Goal: Answer question/provide support: Share knowledge or assist other users

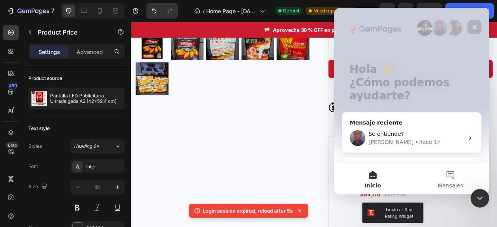
scroll to position [101, 0]
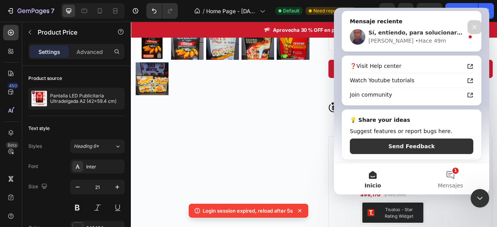
click at [420, 40] on div "Jay • Hace 49m" at bounding box center [415, 41] width 95 height 8
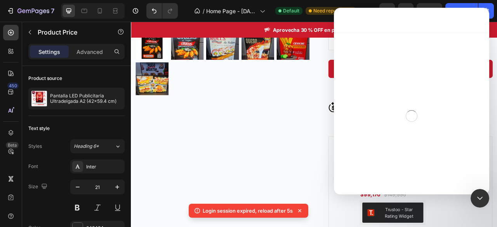
scroll to position [0, 0]
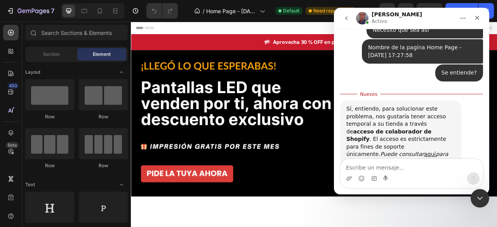
scroll to position [2114, 0]
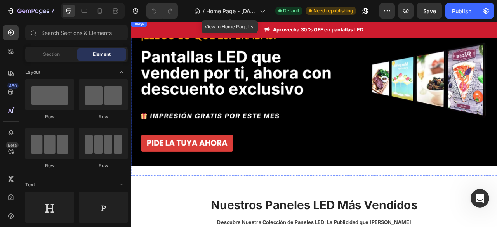
scroll to position [2101, 0]
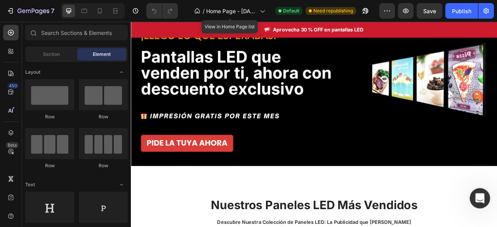
click at [474, 196] on icon "Abrir Intercom Messenger" at bounding box center [478, 197] width 13 height 13
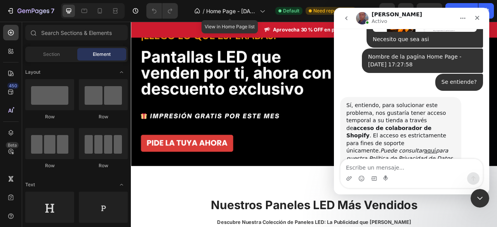
click at [415, 167] on textarea "Escribe un mensaje..." at bounding box center [411, 165] width 142 height 13
type textarea "Ya le dare acceso"
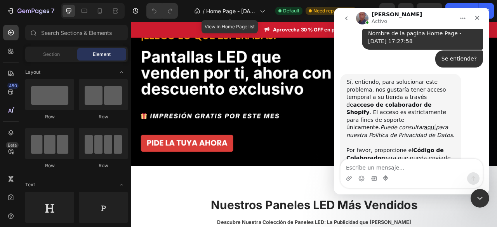
scroll to position [2085, 0]
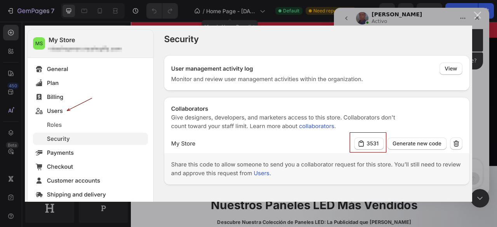
scroll to position [2124, 0]
click at [479, 18] on div "Cerrar" at bounding box center [477, 15] width 7 height 7
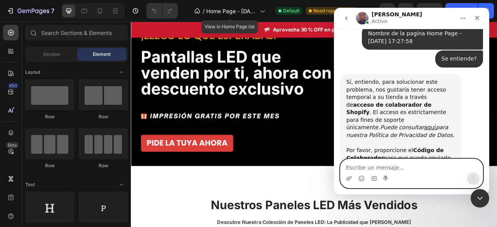
click at [368, 170] on textarea "Escribe un mensaje..." at bounding box center [411, 165] width 142 height 13
type textarea "8529 es el codigo"
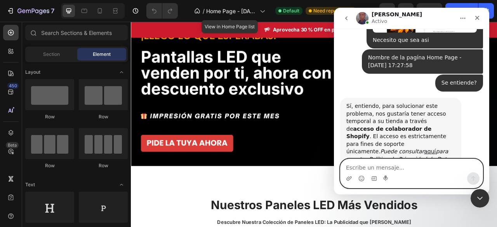
scroll to position [2142, 0]
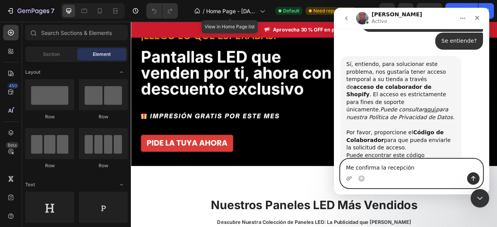
type textarea "Me confirma la recepción?"
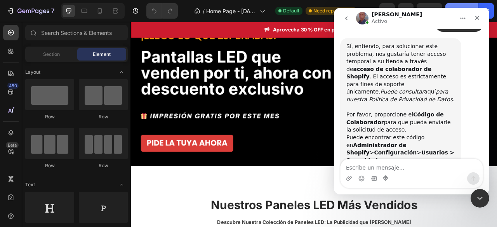
click at [458, 5] on button "Publish" at bounding box center [461, 11] width 33 height 16
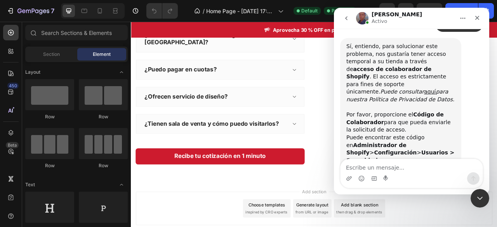
scroll to position [1513, 0]
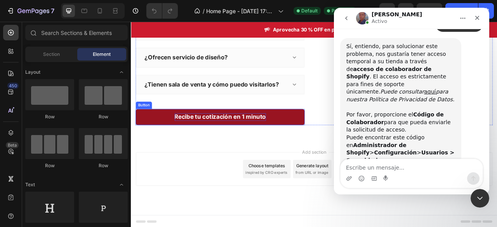
click at [227, 138] on strong "Recibe tu cotización en 1 minuto" at bounding box center [244, 142] width 116 height 9
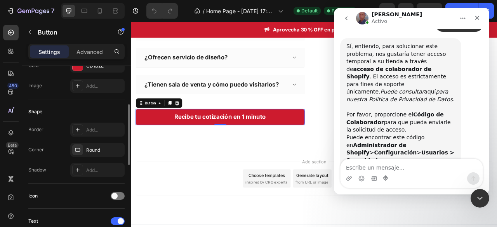
scroll to position [155, 0]
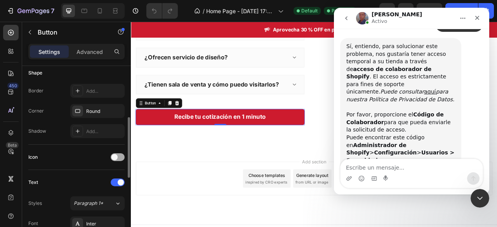
click at [118, 154] on div at bounding box center [118, 157] width 14 height 8
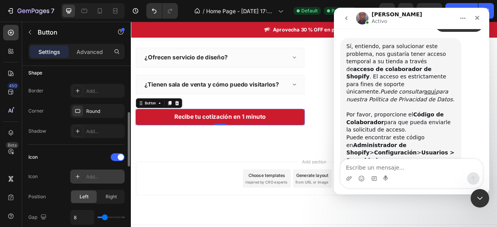
click at [102, 176] on div "Add..." at bounding box center [104, 176] width 36 height 7
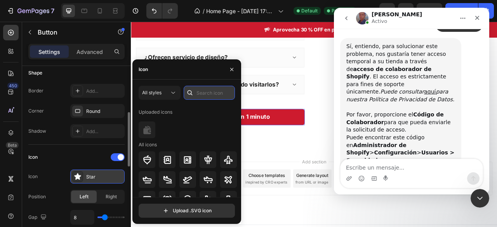
click at [200, 94] on input "text" at bounding box center [209, 93] width 51 height 14
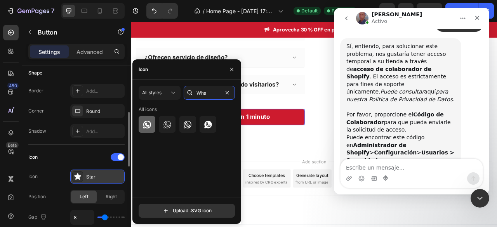
type input "Wha"
click at [144, 126] on icon at bounding box center [146, 124] width 9 height 9
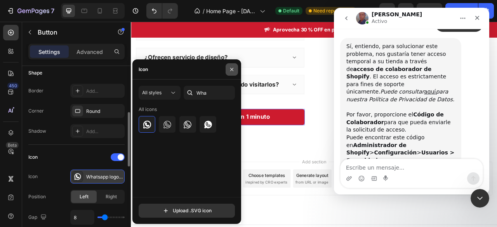
click at [229, 73] on button "button" at bounding box center [231, 69] width 12 height 12
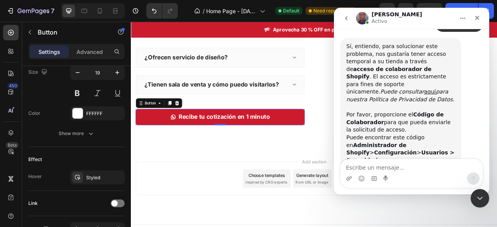
scroll to position [432, 0]
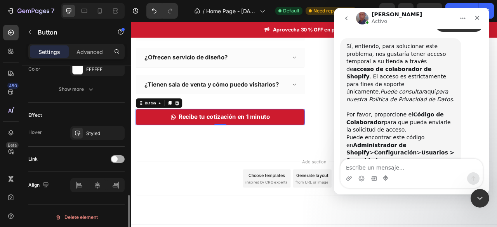
click at [116, 157] on span at bounding box center [114, 159] width 6 height 6
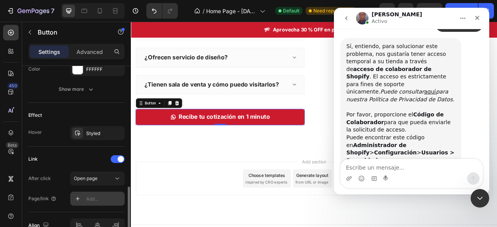
click at [96, 196] on div "Add..." at bounding box center [104, 199] width 36 height 7
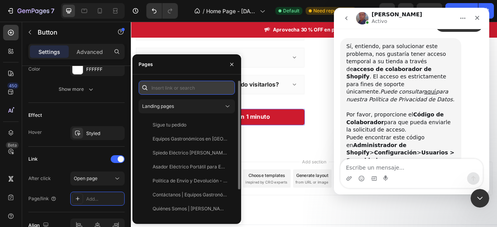
click at [185, 90] on input "text" at bounding box center [187, 88] width 96 height 14
paste input "[URL][DOMAIN_NAME][PHONE_NUMBER]"
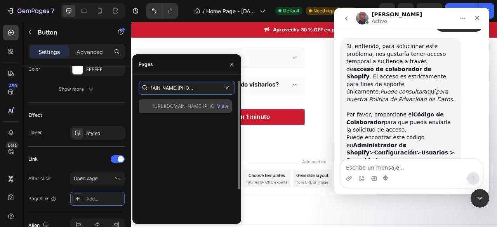
type input "[URL][DOMAIN_NAME][PHONE_NUMBER]"
click at [193, 107] on div "[URL][DOMAIN_NAME][PHONE_NUMBER]" at bounding box center [189, 106] width 75 height 7
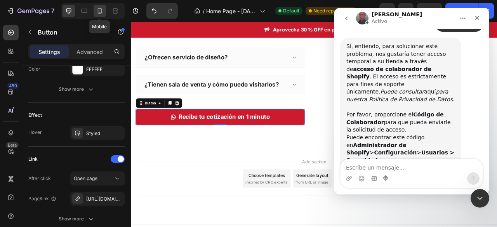
click at [101, 10] on icon at bounding box center [100, 10] width 4 height 5
type input "17"
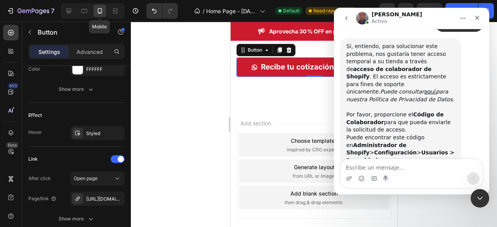
scroll to position [1615, 0]
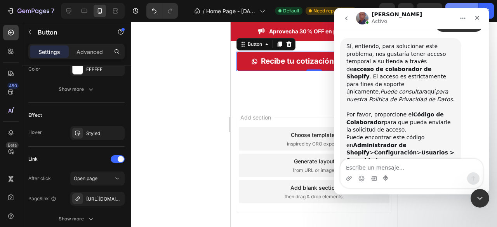
click at [463, 5] on button "Publish" at bounding box center [461, 11] width 33 height 16
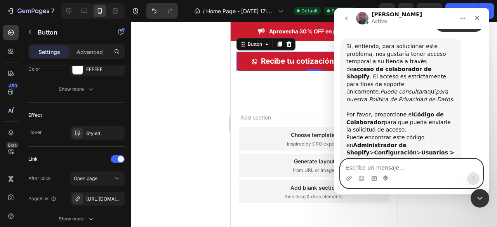
click at [390, 166] on textarea "Escribe un mensaje..." at bounding box center [411, 165] width 142 height 13
type textarea "[PERSON_NAME] sigues ahi?"
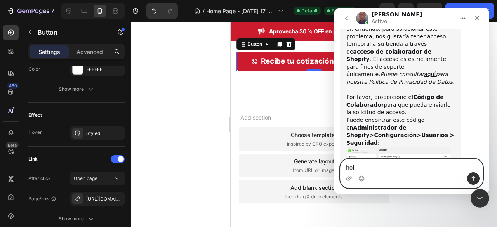
type textarea "hola"
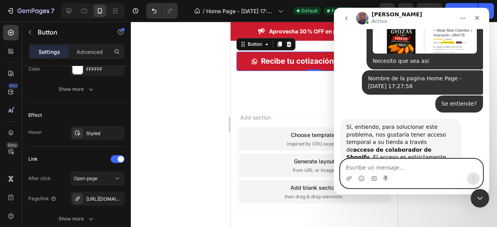
scroll to position [2078, 0]
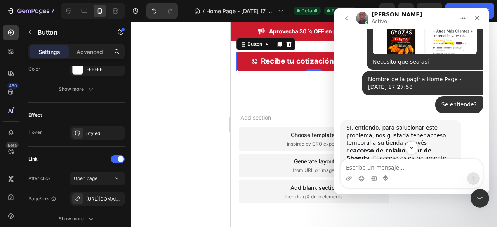
click at [341, 16] on button "go back" at bounding box center [346, 18] width 15 height 15
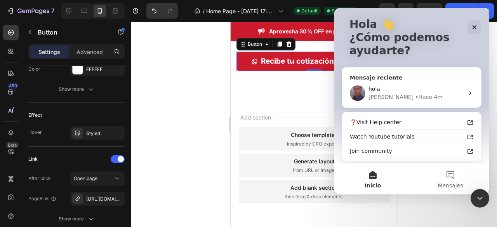
scroll to position [24, 0]
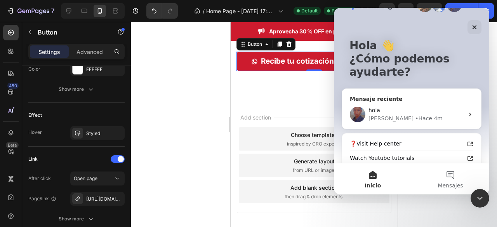
click at [420, 115] on div "[PERSON_NAME] 4m" at bounding box center [415, 118] width 95 height 8
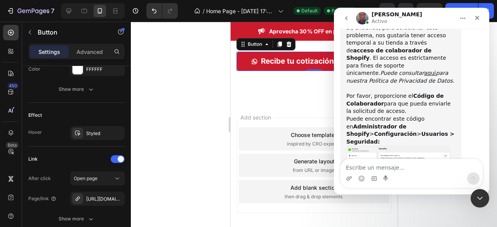
scroll to position [2195, 0]
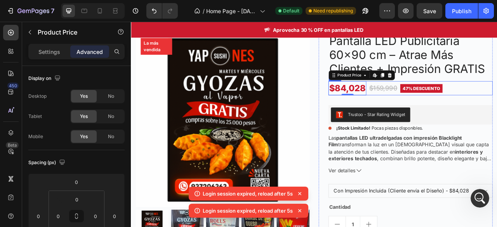
scroll to position [910, 0]
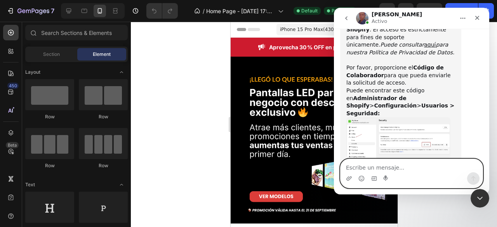
scroll to position [2213, 0]
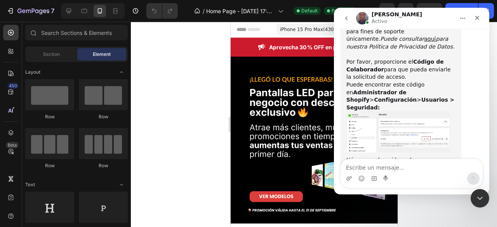
click at [351, 15] on button "go back" at bounding box center [346, 18] width 15 height 15
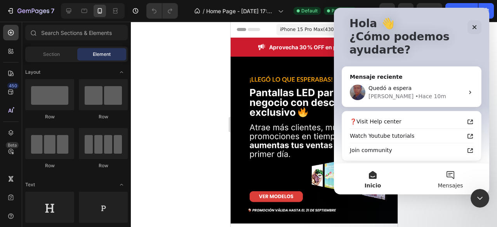
scroll to position [78, 0]
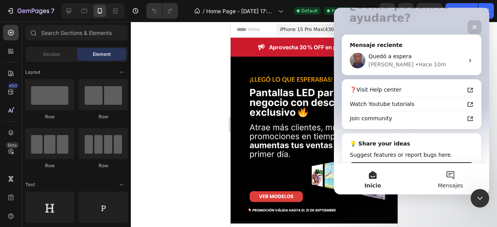
click at [451, 181] on button "Mensajes" at bounding box center [450, 178] width 78 height 31
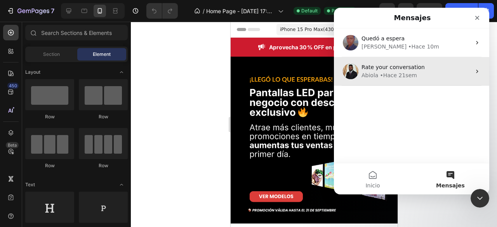
click at [438, 75] on div "Abiola • Hace 21sem" at bounding box center [415, 75] width 109 height 8
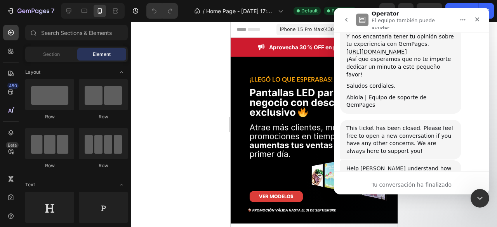
scroll to position [1376, 0]
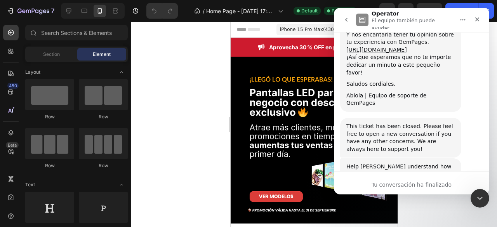
click at [345, 17] on icon "go back" at bounding box center [346, 20] width 6 height 6
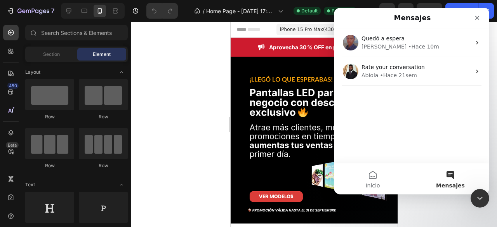
scroll to position [0, 0]
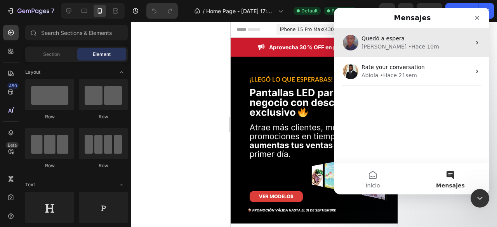
click at [432, 47] on div "Jay • Hace 10m" at bounding box center [415, 47] width 109 height 8
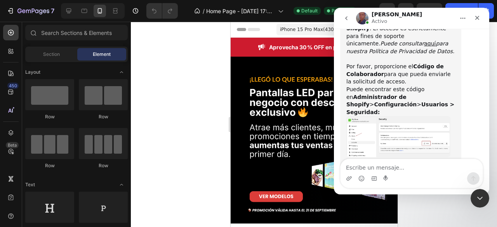
scroll to position [2213, 0]
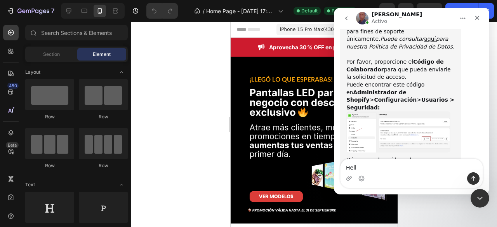
type textarea "Hello"
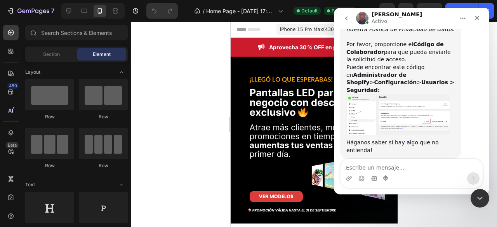
scroll to position [2230, 0]
click at [339, 21] on button "go back" at bounding box center [346, 18] width 15 height 15
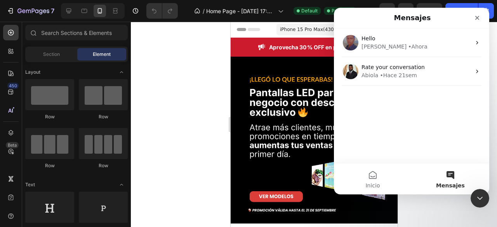
scroll to position [0, 0]
click at [293, 47] on strong "Aprovecha 30 % OFF en pantallas LED" at bounding box center [319, 47] width 100 height 7
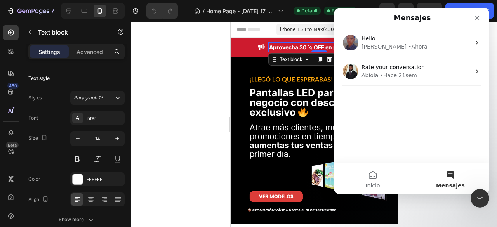
click at [293, 47] on strong "Aprovecha 30 % OFF en pantallas LED" at bounding box center [319, 47] width 100 height 7
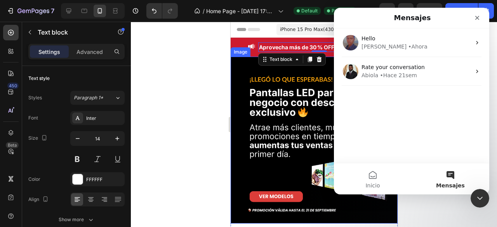
click at [195, 71] on div at bounding box center [314, 124] width 366 height 205
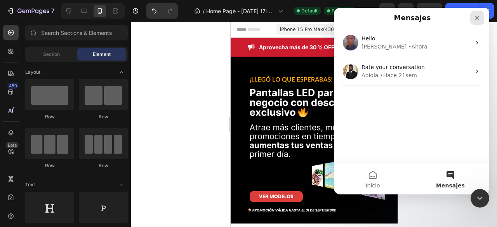
click at [477, 15] on icon "Cerrar" at bounding box center [477, 18] width 6 height 6
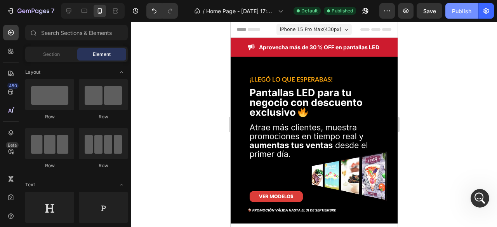
click at [470, 11] on div "Publish" at bounding box center [461, 11] width 19 height 8
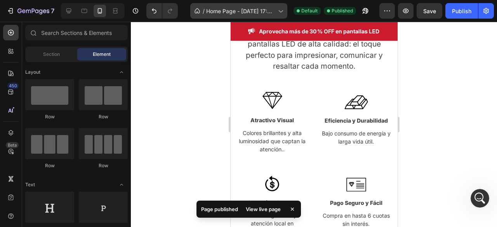
scroll to position [1280, 0]
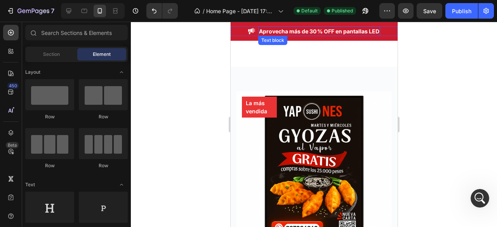
click at [345, 30] on strong "Aprovecha más de 30 % OFF en pantallas LED" at bounding box center [318, 31] width 120 height 7
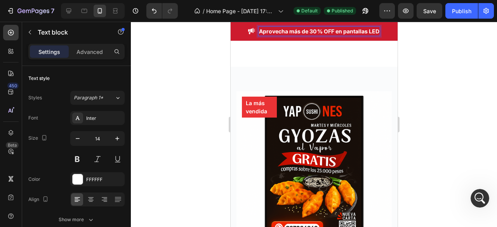
click at [345, 30] on strong "Aprovecha más de 30 % OFF en pantallas LED" at bounding box center [318, 31] width 120 height 7
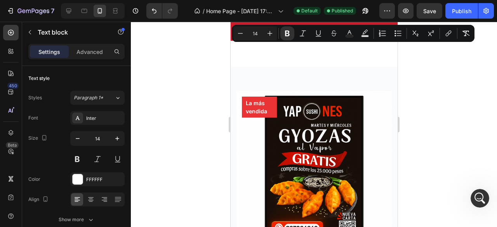
drag, startPoint x: 345, startPoint y: 30, endPoint x: 572, endPoint y: 52, distance: 228.0
click at [341, 30] on strong "Aprovecha más de 30 % OFF en pantallas LED" at bounding box center [318, 31] width 120 height 7
click at [439, 110] on div at bounding box center [314, 124] width 366 height 205
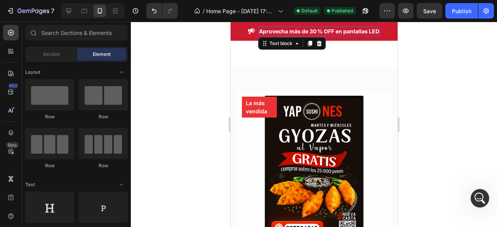
click at [345, 32] on strong "Aprovecha más de 30 % OFF en pantallas LED" at bounding box center [318, 31] width 120 height 7
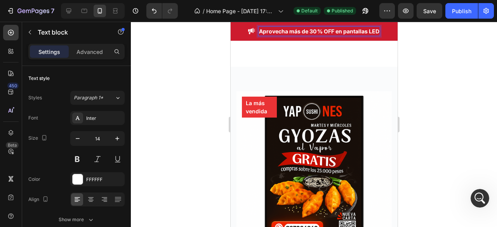
click at [344, 31] on strong "Aprovecha más de 30 % OFF en pantallas LED" at bounding box center [318, 31] width 120 height 7
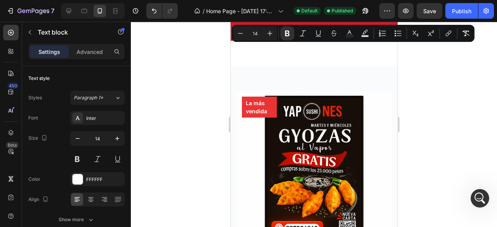
click at [470, 95] on div at bounding box center [314, 124] width 366 height 205
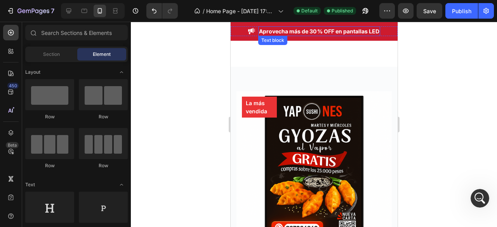
click at [344, 28] on strong "Aprovecha más de 30 % OFF en pantallas LED" at bounding box center [318, 31] width 120 height 7
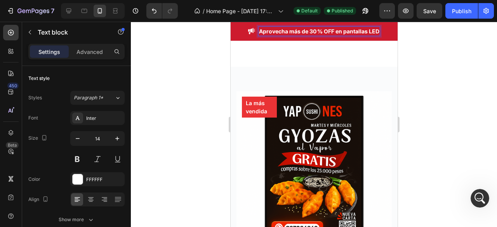
click at [344, 29] on strong "Aprovecha más de 30 % OFF en pantallas LED" at bounding box center [318, 31] width 120 height 7
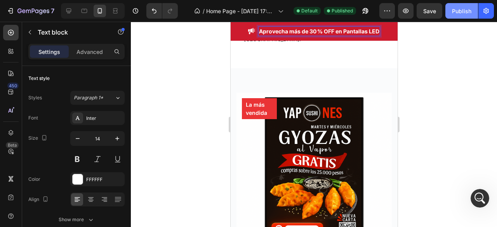
click at [466, 9] on div "Publish" at bounding box center [461, 11] width 19 height 8
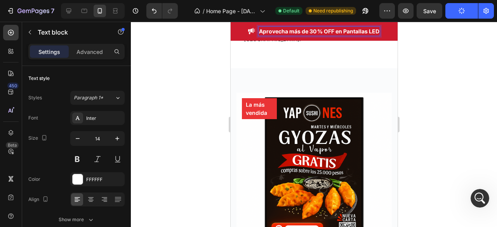
click at [374, 31] on strong "Aprovecha más de 30 % OFF en Pantallas LED" at bounding box center [318, 31] width 120 height 7
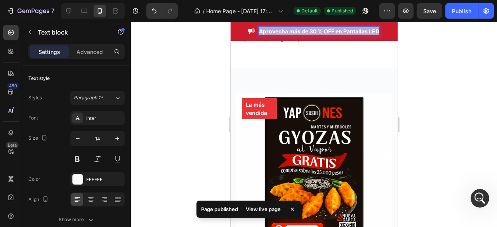
click at [258, 29] on strong "Aprovecha más de 30 % OFF en Pantallas LED" at bounding box center [318, 31] width 120 height 7
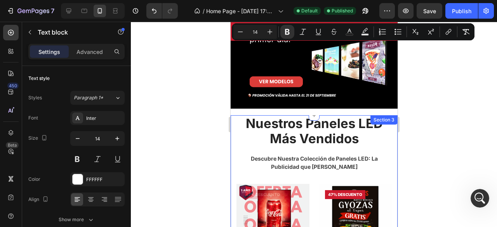
scroll to position [0, 0]
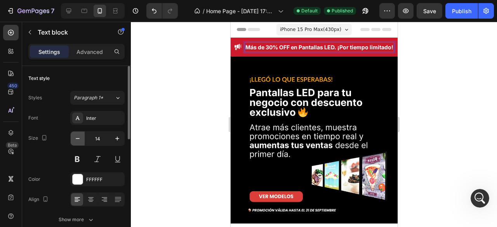
click at [75, 137] on icon "button" at bounding box center [78, 139] width 8 height 8
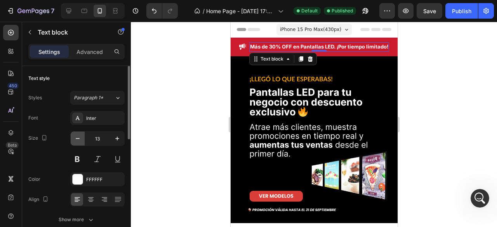
click at [75, 137] on icon "button" at bounding box center [78, 139] width 8 height 8
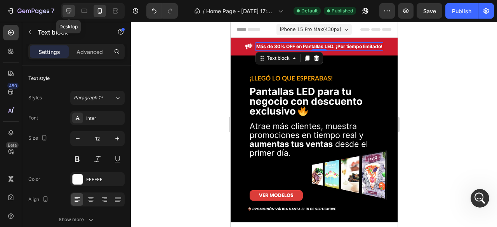
click at [70, 11] on icon at bounding box center [68, 11] width 5 height 5
type input "16"
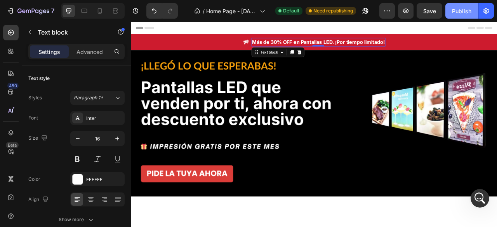
click at [456, 11] on div "Publish" at bounding box center [461, 11] width 19 height 8
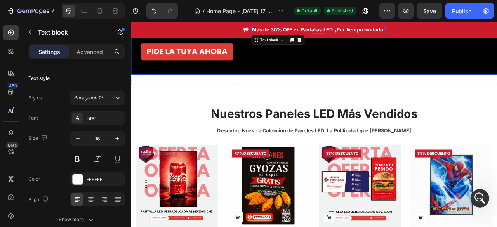
scroll to position [194, 0]
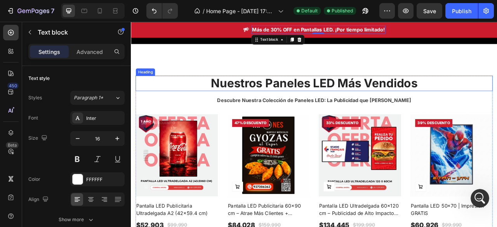
click at [334, 95] on strong "Nuestros Paneles LED Más Vendidos" at bounding box center [363, 100] width 263 height 18
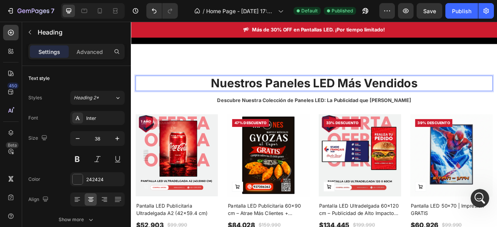
click at [372, 100] on strong "Nuestros Paneles LED Más Vendidos" at bounding box center [363, 100] width 263 height 18
click at [385, 98] on strong "Nuestros Paneles LED Más Vendidos" at bounding box center [363, 100] width 263 height 18
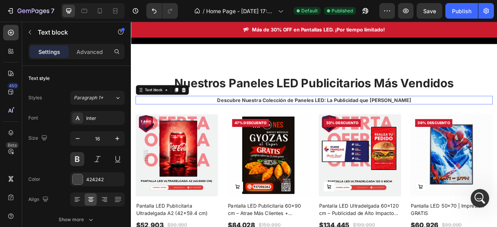
click at [496, 117] on p "Descubre Nuestra Colección de Paneles LED: La Publicidad que [PERSON_NAME]" at bounding box center [363, 121] width 452 height 9
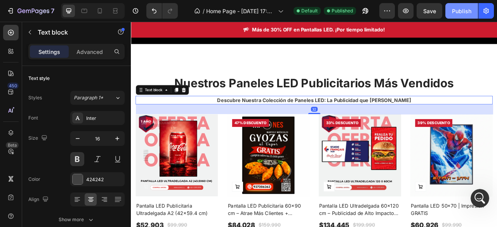
click at [455, 14] on div "Publish" at bounding box center [461, 11] width 19 height 8
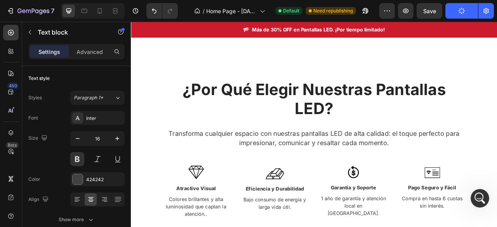
scroll to position [698, 0]
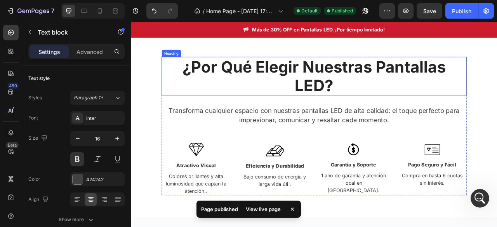
click at [496, 78] on strong "¿Por Qué Elegir Nuestras Pantallas LED?" at bounding box center [363, 90] width 335 height 47
click at [378, 101] on strong "¿Por Qué Elegir Nuestras Pantallas LED?" at bounding box center [363, 90] width 335 height 47
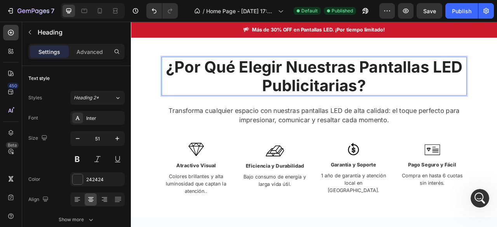
click at [496, 98] on p "¿Por Qué Elegir Nuestras Pantallas LED Publicitarias?" at bounding box center [363, 90] width 386 height 47
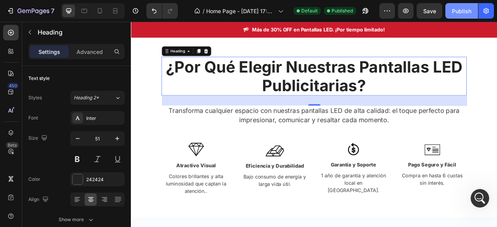
click at [450, 15] on button "Publish" at bounding box center [461, 11] width 33 height 16
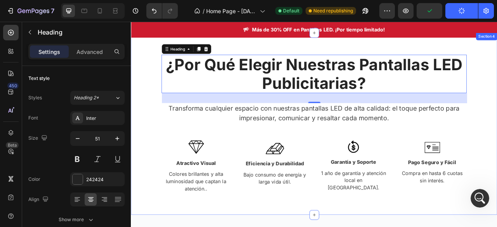
scroll to position [660, 0]
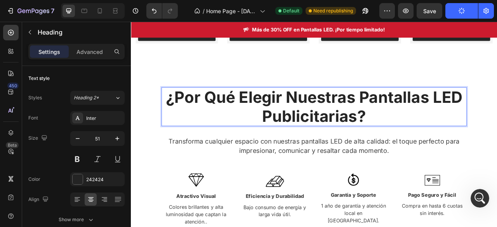
click at [452, 110] on strong "¿Por Qué Elegir Nuestras Pantallas LED Publicitarias?" at bounding box center [364, 129] width 378 height 47
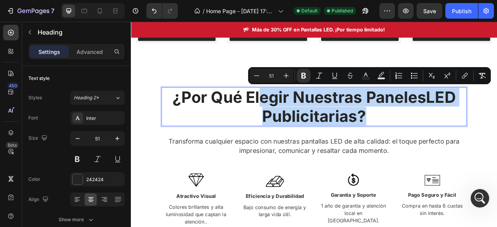
drag, startPoint x: 430, startPoint y: 139, endPoint x: 449, endPoint y: 130, distance: 21.4
click at [330, 114] on p "¿Por Qué Elegir Nuestras PanelesLED Publicitarias?" at bounding box center [363, 129] width 386 height 47
click at [496, 130] on p "¿Por Qué Elegir Nuestras PanelesLED Publicitarias?" at bounding box center [363, 129] width 386 height 47
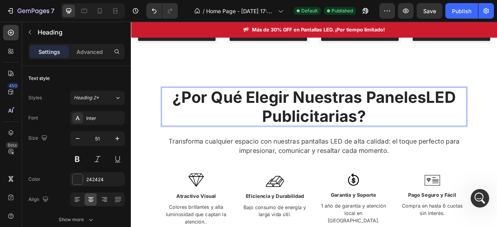
click at [496, 118] on strong "¿Por Qué Elegir Nuestras PanelesLED Publicitarias?" at bounding box center [364, 129] width 360 height 47
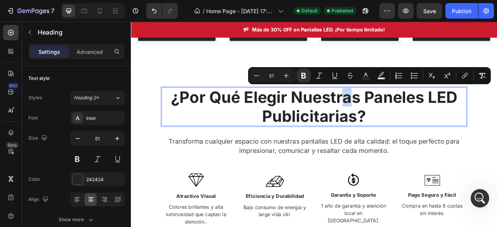
drag, startPoint x: 405, startPoint y: 117, endPoint x: 395, endPoint y: 119, distance: 9.9
click at [395, 119] on strong "¿Por Qué Elegir Nuestras Paneles LED Publicitarias?" at bounding box center [363, 129] width 365 height 47
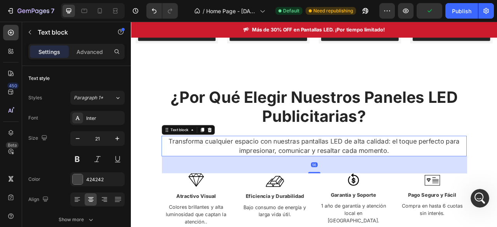
click at [386, 168] on p "Transforma cualquier espacio con nuestras pantallas LED de alta calidad: el toq…" at bounding box center [363, 180] width 386 height 24
click at [463, 10] on div "Publish" at bounding box center [461, 11] width 19 height 8
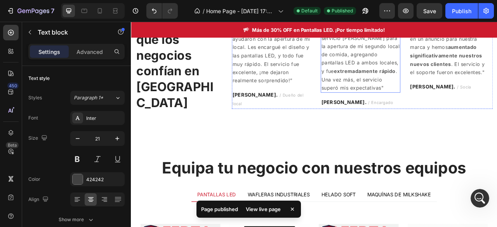
scroll to position [1513, 0]
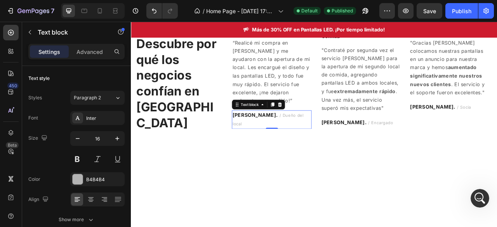
click at [272, 144] on strong "[PERSON_NAME]." at bounding box center [288, 141] width 57 height 8
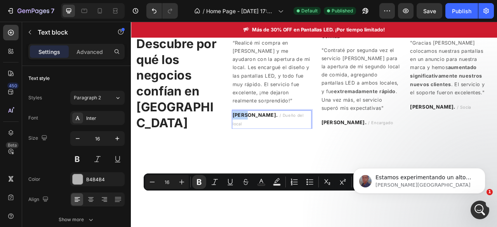
scroll to position [0, 0]
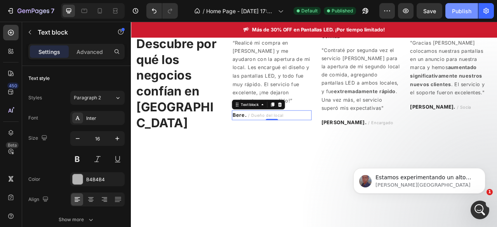
click at [465, 10] on div "Publish" at bounding box center [461, 11] width 19 height 8
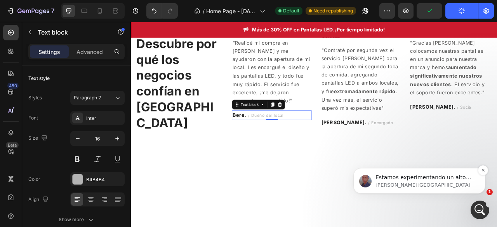
click at [428, 182] on p "Jay • Ahora" at bounding box center [425, 185] width 100 height 7
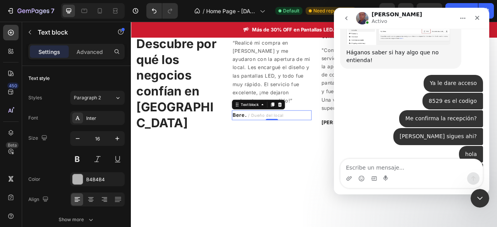
scroll to position [2320, 0]
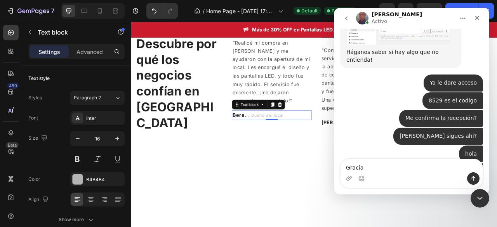
type textarea "Gracias"
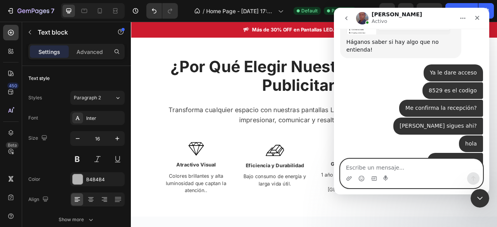
scroll to position [698, 0]
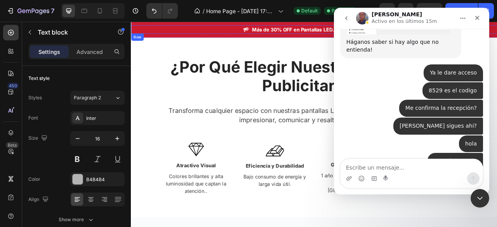
click at [227, 29] on div "Image Más de 30% OFF en Pantallas LED. ¡Por tiempo limitado! Text block Row" at bounding box center [364, 31] width 466 height 11
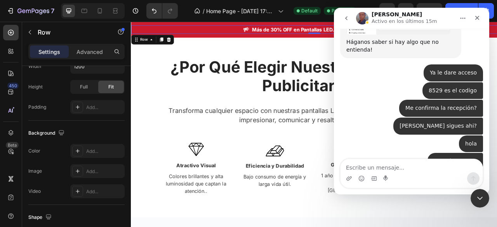
scroll to position [0, 0]
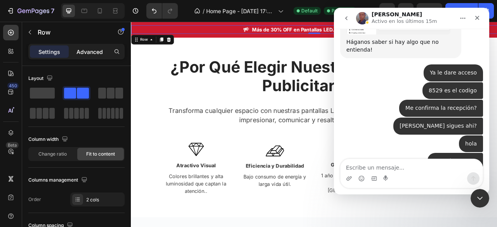
click at [85, 55] on p "Advanced" at bounding box center [89, 52] width 26 height 8
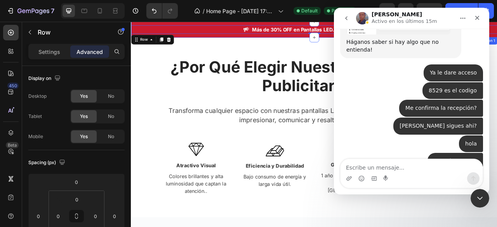
click at [229, 23] on div "Image Más de 30% OFF en Pantallas LED. ¡Por tiempo limitado! Text block Row 0 S…" at bounding box center [364, 32] width 466 height 20
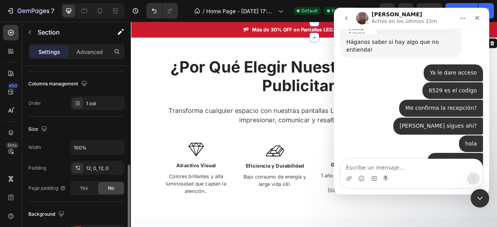
scroll to position [194, 0]
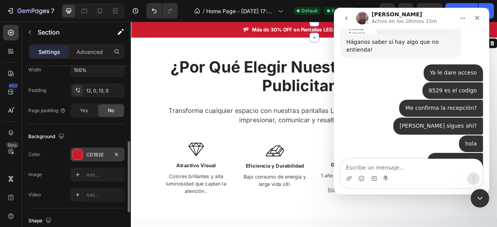
click at [97, 151] on div "CD1B2E" at bounding box center [97, 154] width 23 height 7
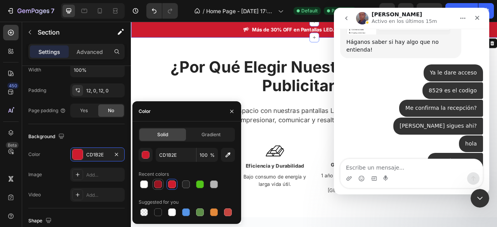
click at [157, 184] on div at bounding box center [158, 184] width 8 height 8
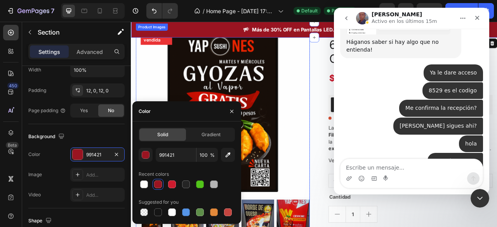
scroll to position [931, 0]
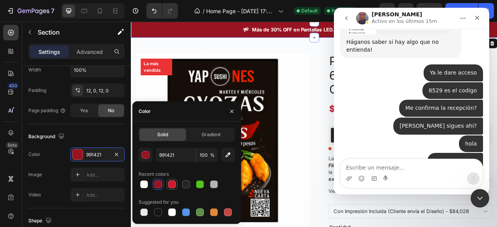
click at [171, 182] on div at bounding box center [172, 184] width 8 height 8
type input "CD1B2E"
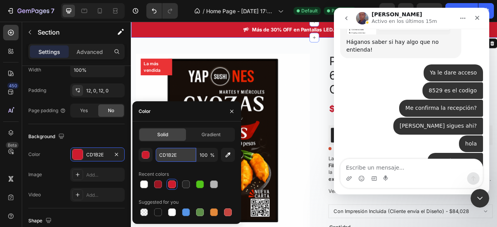
click at [185, 156] on input "CD1B2E" at bounding box center [176, 155] width 40 height 14
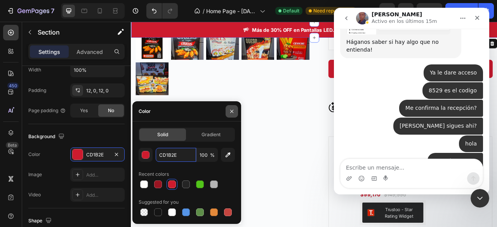
scroll to position [1203, 0]
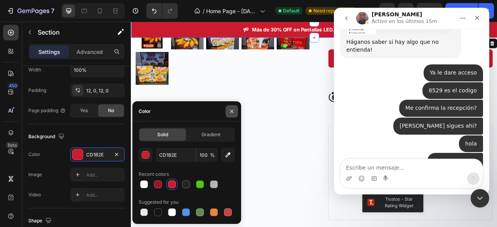
click at [234, 109] on icon "button" at bounding box center [232, 111] width 6 height 6
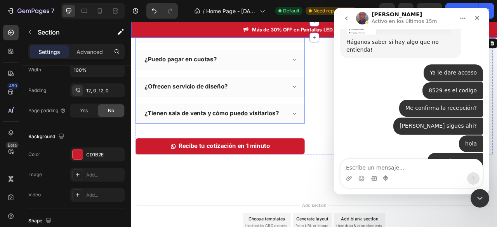
scroll to position [2213, 0]
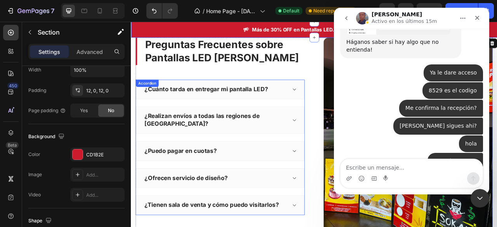
click at [316, 112] on div "¿Cuánto tarda en entregar mi pantalla LED?" at bounding box center [238, 108] width 182 height 12
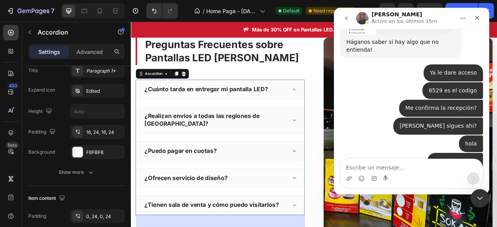
scroll to position [0, 0]
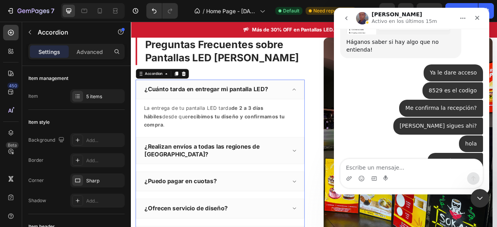
click at [186, 109] on p "¿Cuánto tarda en entregar mi pantalla LED?" at bounding box center [226, 108] width 157 height 10
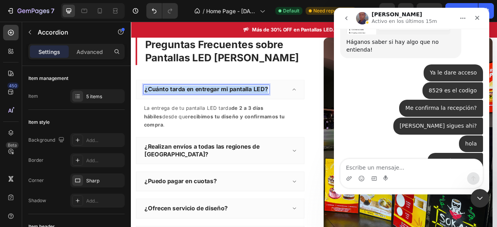
drag, startPoint x: 147, startPoint y: 107, endPoint x: 315, endPoint y: 107, distance: 168.0
click at [315, 107] on div "¿Cuánto tarda en entregar mi pantalla LED?" at bounding box center [238, 108] width 182 height 12
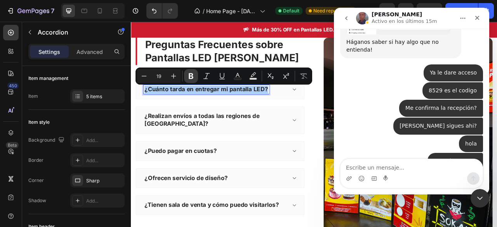
click at [192, 78] on icon "Editor contextual toolbar" at bounding box center [191, 76] width 5 height 6
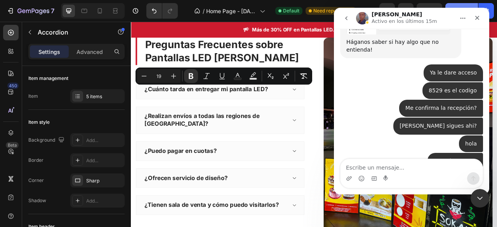
click at [463, 3] on button "Publish" at bounding box center [461, 11] width 33 height 16
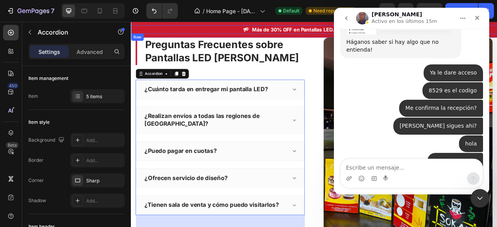
click at [496, 33] on div "Image Más de 30% OFF en Pantallas LED. ¡Por tiempo limitado! Text block Row" at bounding box center [364, 31] width 466 height 11
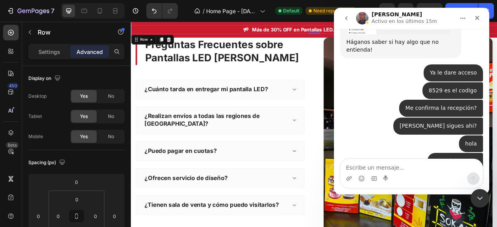
click at [461, 18] on icon "Inicio" at bounding box center [462, 18] width 6 height 6
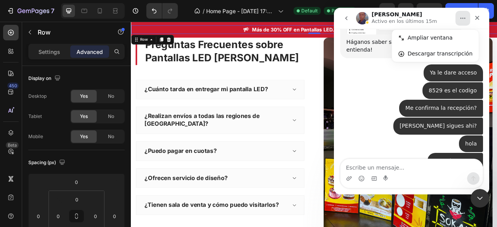
click at [375, 21] on p "Activo en los últimos 15m" at bounding box center [403, 21] width 65 height 8
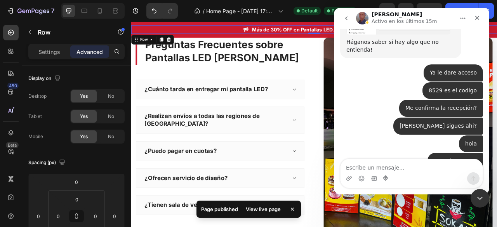
click at [346, 20] on icon "go back" at bounding box center [346, 18] width 6 height 6
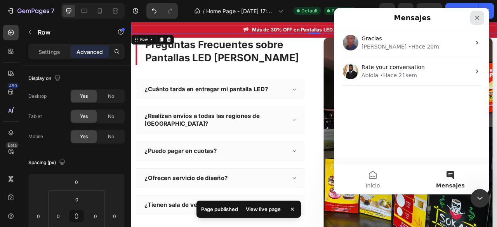
click at [475, 13] on div "Cerrar" at bounding box center [477, 18] width 14 height 14
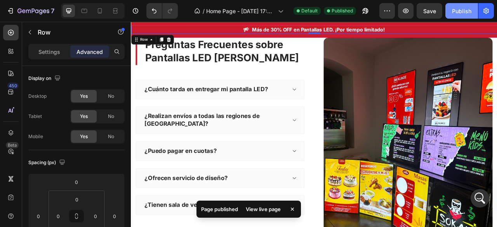
click at [465, 10] on div "Publish" at bounding box center [461, 11] width 19 height 8
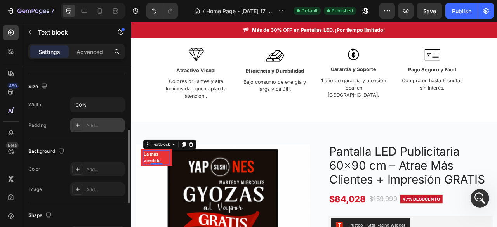
scroll to position [4, 0]
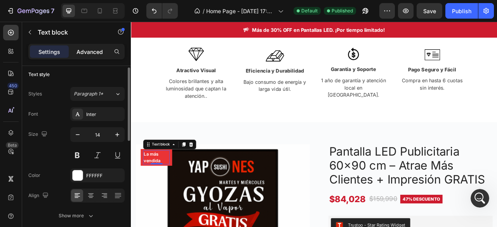
click at [93, 56] on div "Advanced" at bounding box center [89, 51] width 39 height 12
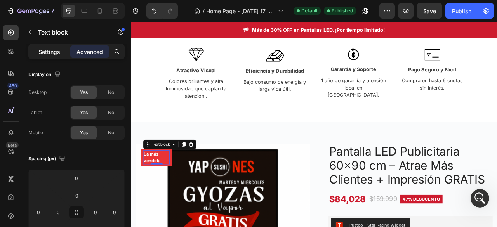
click at [61, 54] on div "Settings" at bounding box center [49, 51] width 39 height 12
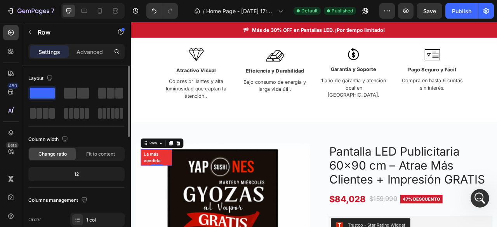
scroll to position [155, 0]
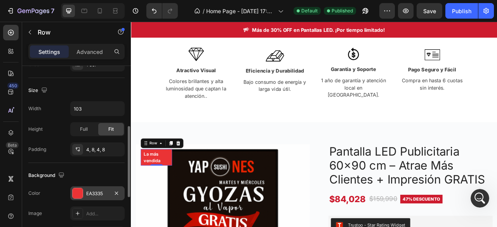
click at [81, 191] on div at bounding box center [78, 193] width 10 height 10
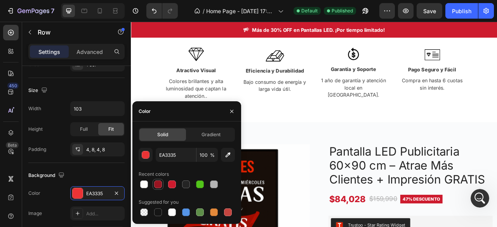
click at [159, 184] on div at bounding box center [158, 184] width 8 height 8
type input "991421"
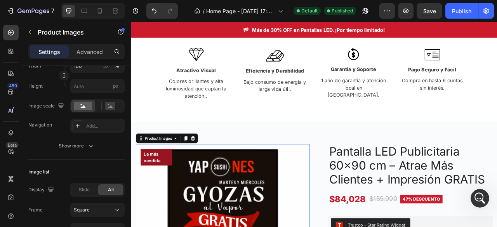
scroll to position [0, 0]
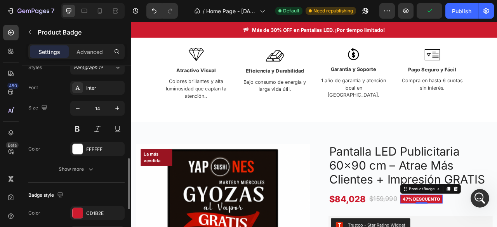
scroll to position [233, 0]
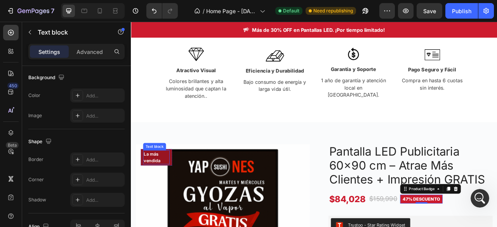
click at [152, 199] on p "La más vendida" at bounding box center [163, 194] width 32 height 16
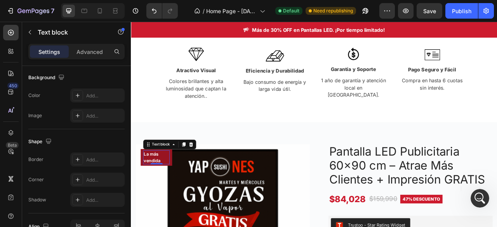
scroll to position [0, 0]
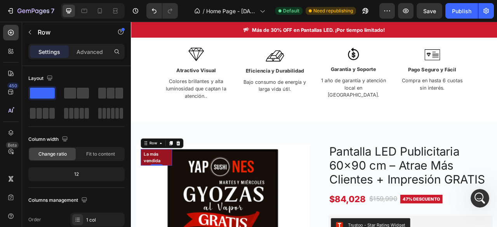
click at [181, 196] on div "La más vendida Text block Row 0" at bounding box center [163, 194] width 40 height 21
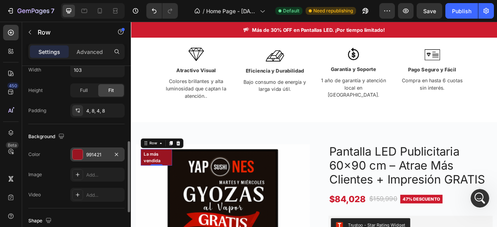
click at [77, 156] on div at bounding box center [78, 154] width 10 height 10
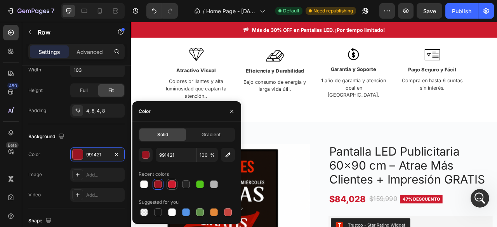
click at [171, 186] on div at bounding box center [172, 184] width 8 height 8
type input "CD1B2E"
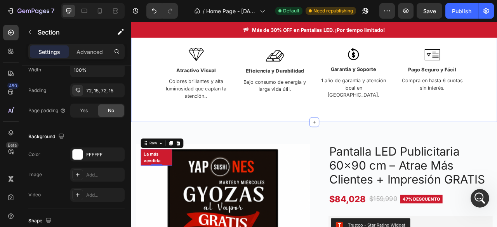
click at [307, 143] on div "¿Por Qué Elegir Nuestros Paneles LED Publicitarias? Heading Transforma cualquie…" at bounding box center [364, 34] width 466 height 232
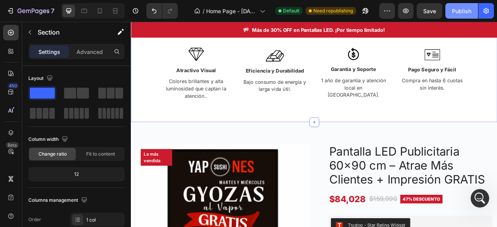
click at [459, 13] on div "Publish" at bounding box center [461, 11] width 19 height 8
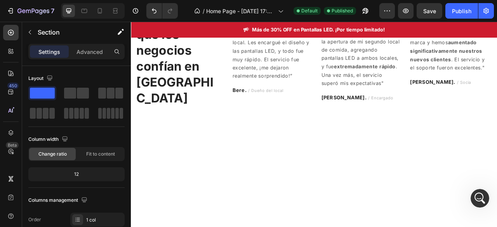
scroll to position [1476, 0]
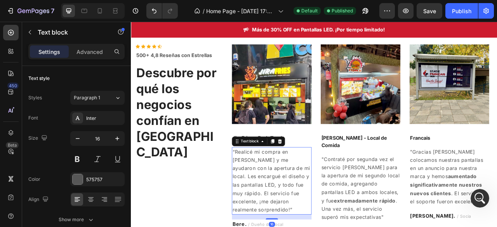
click at [308, 213] on p "“Realicé mi compra en [PERSON_NAME] y me ayudaron con la apertura de mi local. …" at bounding box center [310, 224] width 100 height 85
click at [295, 227] on p "“Realicé mi compra en [PERSON_NAME] y me ayudaron con la apertura de mi local. …" at bounding box center [310, 224] width 100 height 85
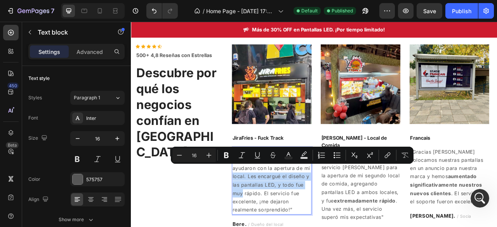
drag, startPoint x: 320, startPoint y: 229, endPoint x: 296, endPoint y: 212, distance: 29.2
click at [296, 212] on p "“Realicé mi compra en [PERSON_NAME] y me ayudaron con la apertura de mi local. …" at bounding box center [310, 224] width 100 height 85
click at [232, 159] on button "Bold" at bounding box center [226, 155] width 14 height 14
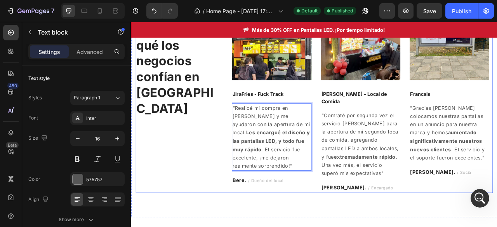
scroll to position [1554, 0]
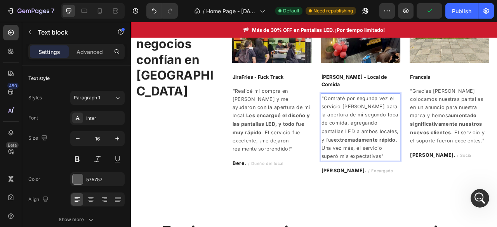
click at [423, 182] on p ""Contraté por segunda vez el servicio de Klinge para la apertura de mi segundo …" at bounding box center [423, 156] width 100 height 85
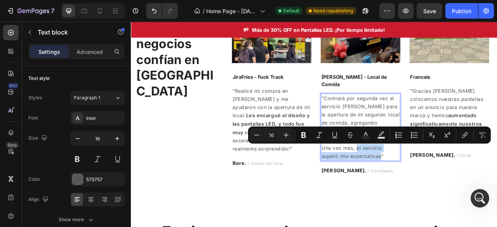
drag, startPoint x: 416, startPoint y: 181, endPoint x: 447, endPoint y: 195, distance: 34.2
click at [447, 195] on p ""Contraté por segunda vez el servicio de Klinge para la apertura de mi segundo …" at bounding box center [423, 156] width 100 height 85
click at [307, 134] on button "Bold" at bounding box center [303, 135] width 14 height 14
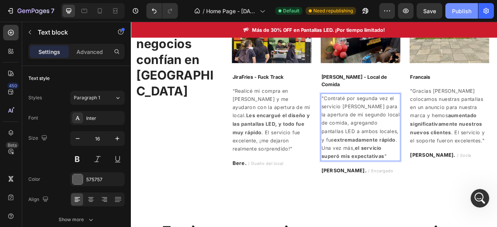
click at [462, 11] on div "Publish" at bounding box center [461, 11] width 19 height 8
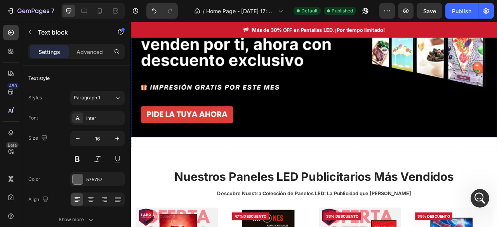
scroll to position [116, 0]
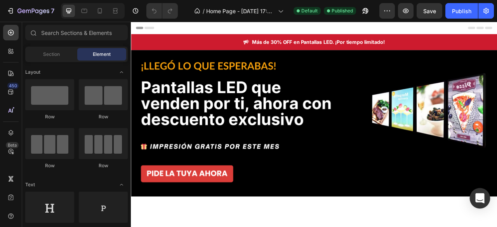
click at [483, 194] on div "Open Intercom Messenger" at bounding box center [480, 198] width 21 height 21
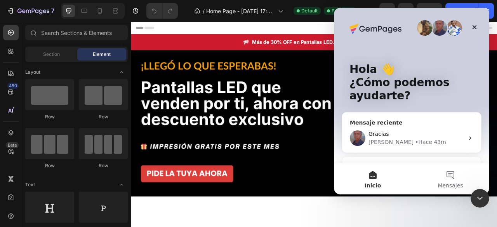
click at [416, 127] on div "Gracias Jay • Hace 43m" at bounding box center [411, 138] width 139 height 29
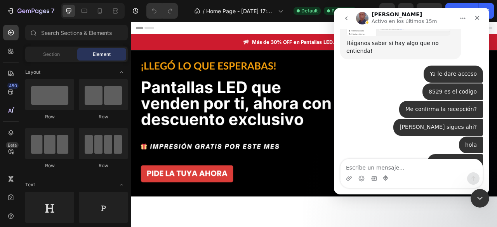
scroll to position [2330, 0]
type textarea "Me confirmas si necesitas algo más"
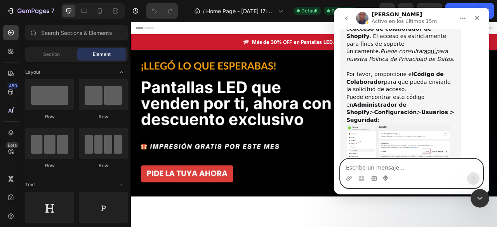
scroll to position [2192, 0]
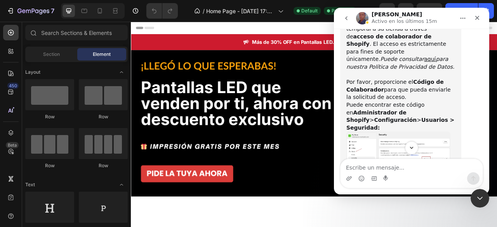
click at [390, 25] on p "Activo en los últimos 15m" at bounding box center [403, 21] width 65 height 8
click at [391, 20] on p "Activo en los últimos 15m" at bounding box center [403, 21] width 65 height 8
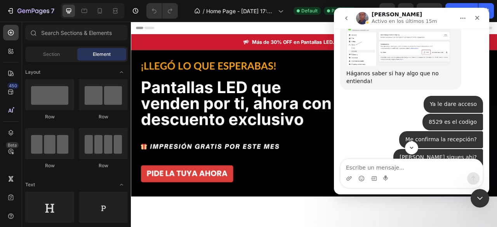
scroll to position [2348, 0]
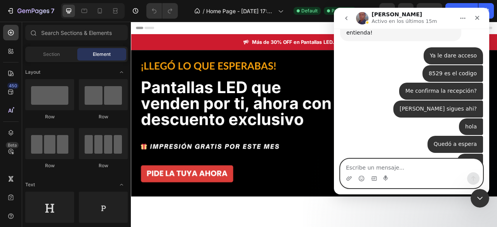
click at [392, 170] on textarea "Escribe un mensaje..." at bounding box center [411, 165] width 142 height 13
type textarea "Hola, me puede comunicar con otro ejecutivo"
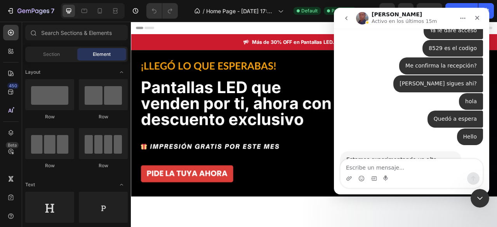
drag, startPoint x: 409, startPoint y: 29, endPoint x: 381, endPoint y: 21, distance: 29.2
click at [402, 25] on div "Jay Activo en los últimos 15m Handy tips: Sharing your issue screenshots and pa…" at bounding box center [411, 101] width 155 height 187
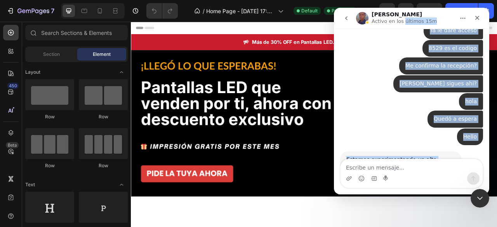
click at [345, 18] on icon "go back" at bounding box center [346, 18] width 6 height 6
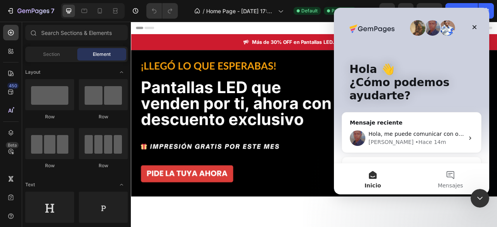
scroll to position [0, 0]
click at [413, 132] on span "Hola, me puede comunicar con otro ejecutivo" at bounding box center [430, 134] width 124 height 6
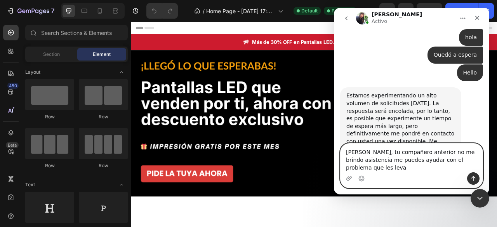
scroll to position [2445, 0]
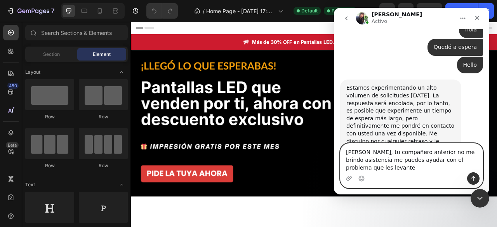
type textarea "Hola Tina, tu compañero anterior no me brindo asistencia me puedes ayudar con e…"
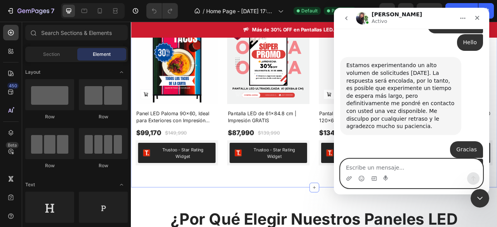
scroll to position [621, 0]
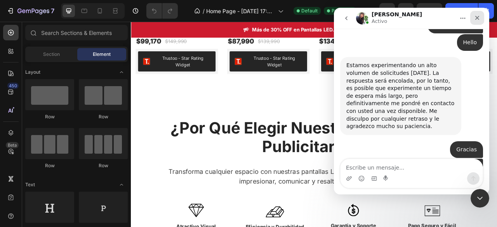
click at [481, 19] on div "Cerrar" at bounding box center [477, 18] width 14 height 14
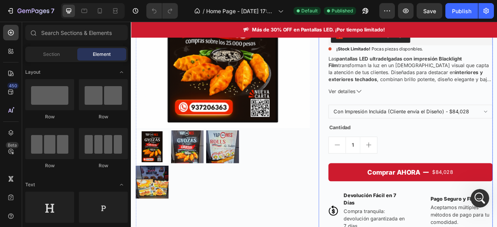
scroll to position [1048, 0]
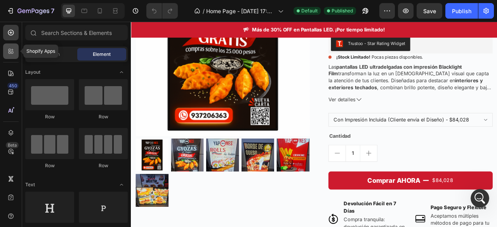
click at [16, 53] on div at bounding box center [11, 51] width 16 height 16
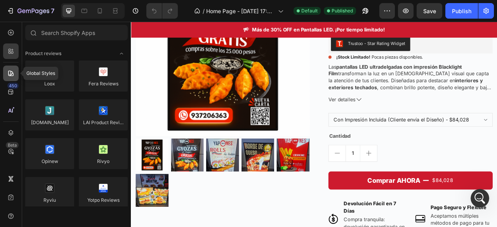
click at [14, 71] on icon at bounding box center [11, 73] width 8 height 8
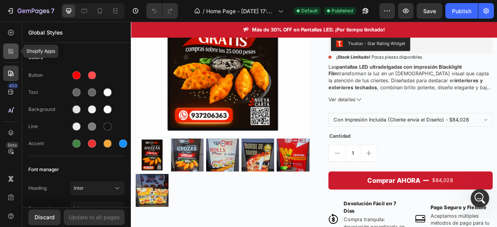
click at [13, 47] on icon at bounding box center [11, 51] width 8 height 8
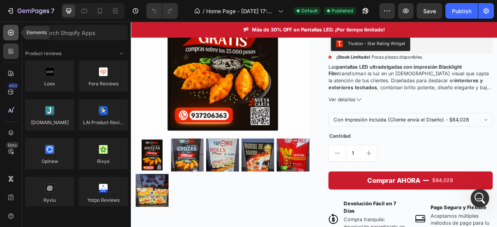
click at [12, 32] on icon at bounding box center [11, 33] width 8 height 8
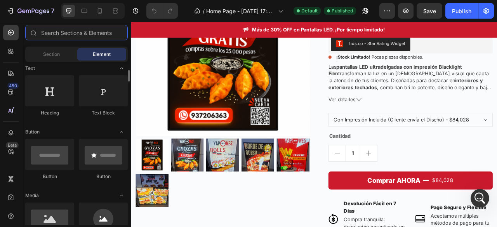
scroll to position [155, 0]
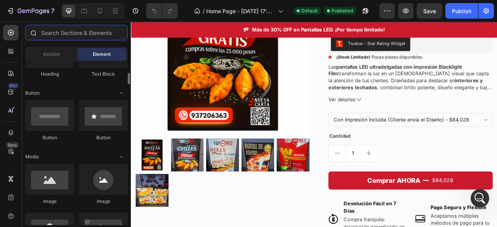
click at [68, 35] on input "text" at bounding box center [76, 33] width 102 height 16
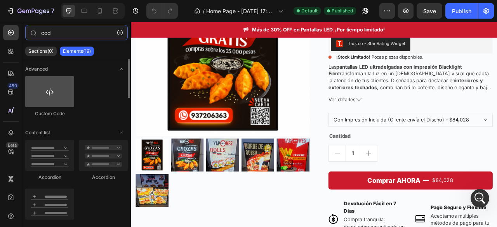
type input "cod"
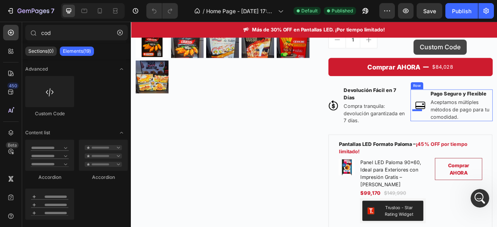
scroll to position [1165, 0]
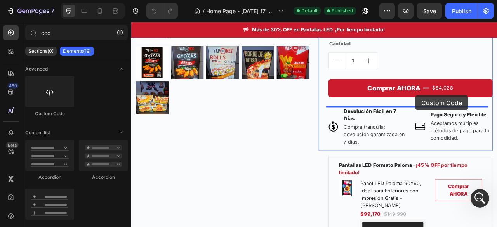
drag, startPoint x: 171, startPoint y: 115, endPoint x: 492, endPoint y: 115, distance: 320.9
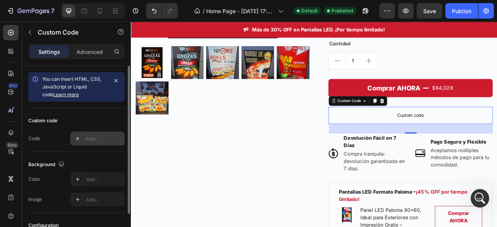
click at [97, 134] on div "Add..." at bounding box center [97, 139] width 54 height 14
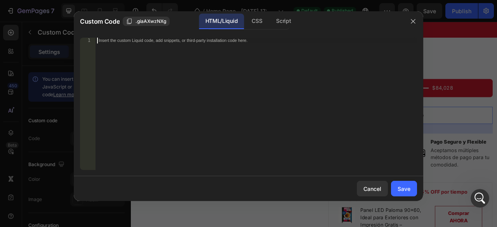
click at [187, 53] on div "Insert the custom Liquid code, add snippets, or third-party installation code h…" at bounding box center [255, 110] width 321 height 144
paste textarea "https://flawless-scarecrow-768.notion.site/50-Secciones-Ganadoras-en-Shopify-27…"
type textarea "https://flawless-scarecrow-768.notion.site/50-Secciones-Ganadoras-en-Shopify-27…"
click at [273, 42] on div "Insert the custom Liquid code, add snippets, or third-party installation code h…" at bounding box center [240, 40] width 283 height 5
paste textarea "{% endif %}"
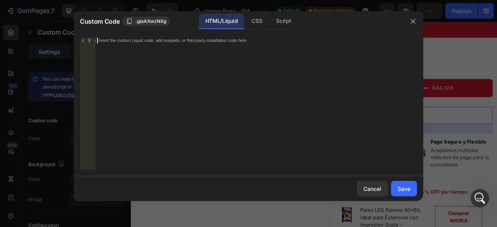
type textarea "{% endif %}"
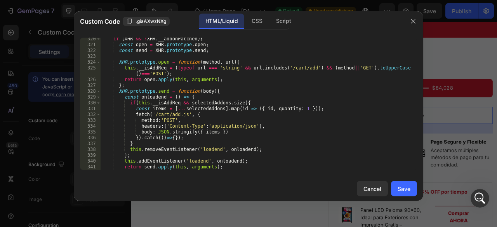
scroll to position [1858, 0]
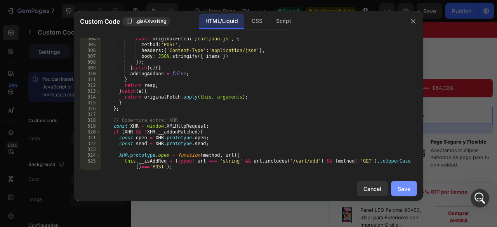
click at [410, 188] on div "Save" at bounding box center [403, 189] width 13 height 8
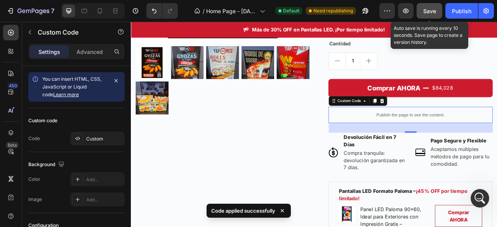
click at [435, 12] on span "Save" at bounding box center [429, 11] width 13 height 7
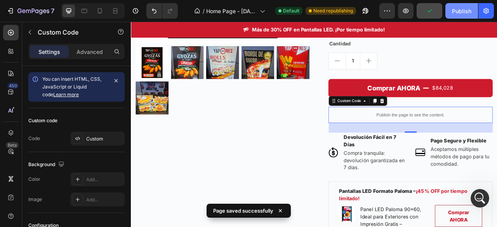
click at [459, 12] on div "Publish" at bounding box center [461, 11] width 19 height 8
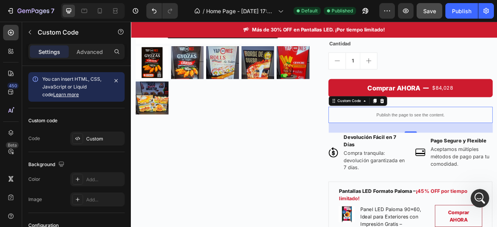
click at [496, 135] on div "Publish the page to see the content." at bounding box center [486, 140] width 209 height 21
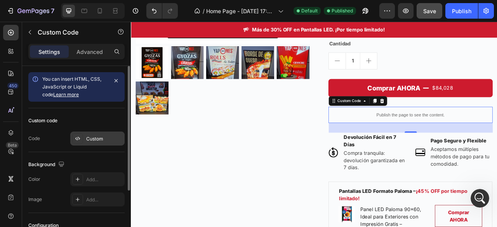
click at [106, 140] on div "Custom" at bounding box center [104, 138] width 36 height 7
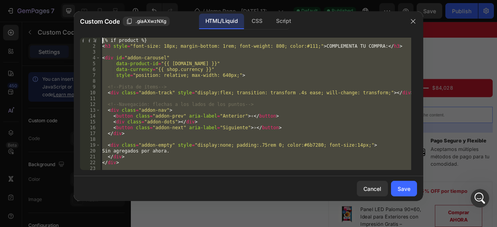
scroll to position [0, 0]
drag, startPoint x: 170, startPoint y: 169, endPoint x: 101, endPoint y: 24, distance: 160.2
click at [101, 24] on div "Custom Code .giaAXwzNXg HTML/Liquid CSS Script {% endif %} 1 2 3 4 5 6 7 8 9 10…" at bounding box center [248, 106] width 349 height 190
type textarea "{% if product %} <h3 style="font-size: 18px; margin-bottom: 1rem; font-weight: …"
paste textarea
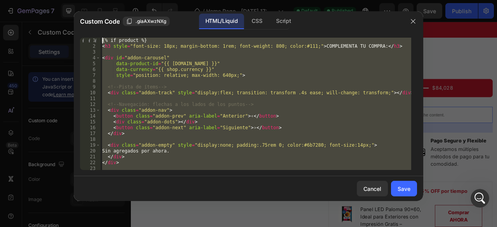
scroll to position [828, 0]
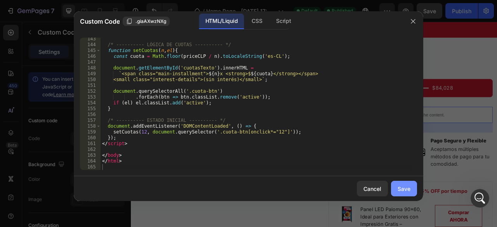
click at [403, 188] on div "Save" at bounding box center [403, 189] width 13 height 8
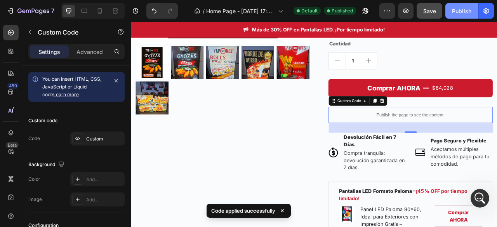
click at [462, 9] on div "Publish" at bounding box center [461, 11] width 19 height 8
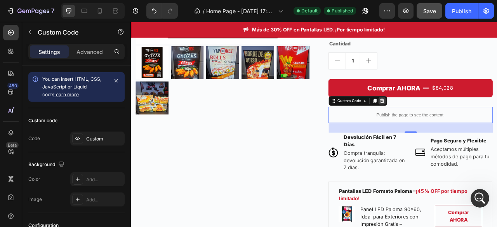
click at [450, 122] on icon at bounding box center [450, 123] width 6 height 6
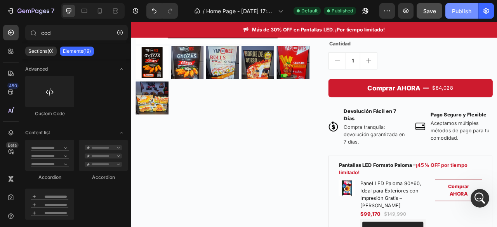
click at [460, 9] on div "Publish" at bounding box center [461, 11] width 19 height 8
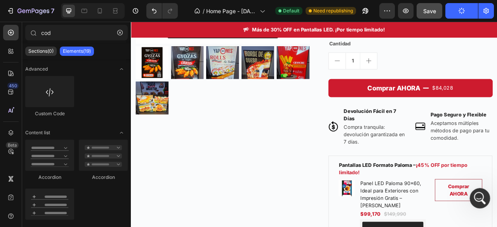
click at [478, 193] on icon "Abrir Intercom Messenger" at bounding box center [478, 197] width 13 height 13
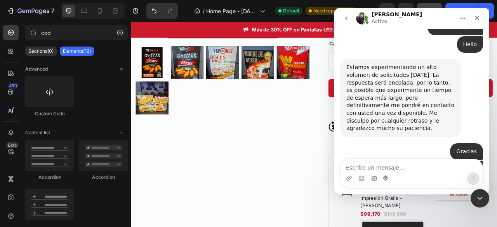
scroll to position [2467, 0]
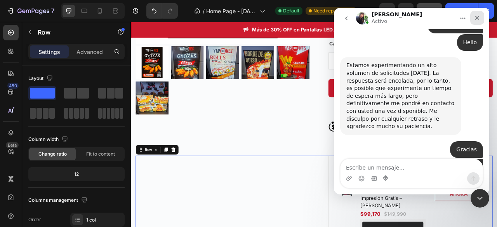
click at [479, 20] on icon "Cerrar" at bounding box center [477, 18] width 6 height 6
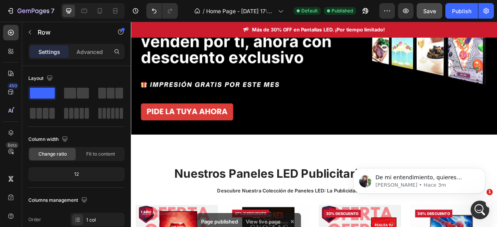
scroll to position [0, 0]
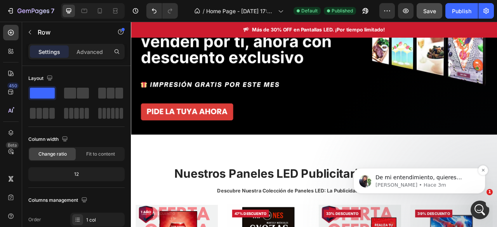
click at [420, 184] on p "Tina • Hace 3m" at bounding box center [425, 185] width 100 height 7
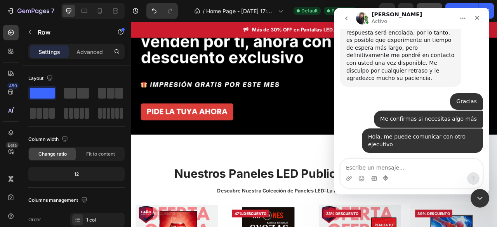
scroll to position [2518, 0]
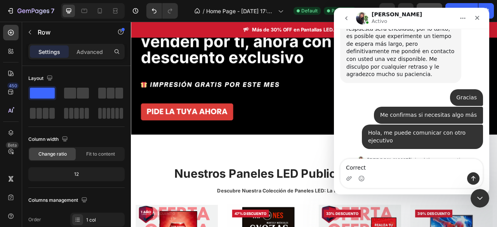
type textarea "Correcto"
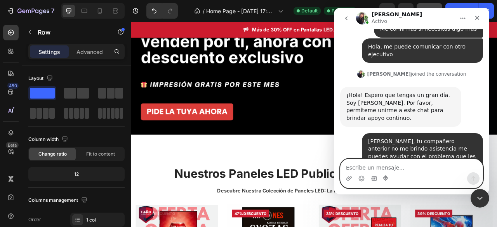
scroll to position [2592, 0]
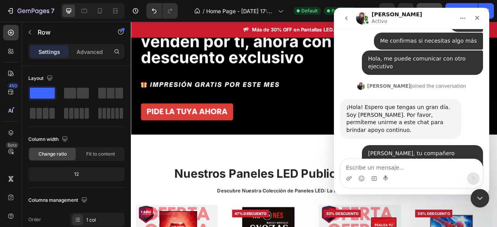
click at [392, 173] on div "Intercom Messenger" at bounding box center [411, 178] width 142 height 12
click at [392, 166] on textarea "Escribe un mensaje..." at bounding box center [411, 165] width 142 height 13
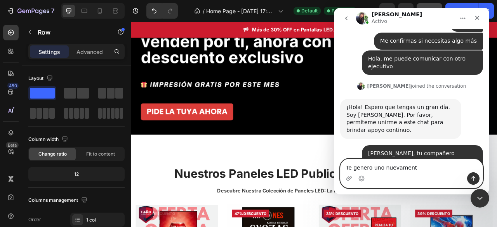
type textarea "Te genero uno nuevamente"
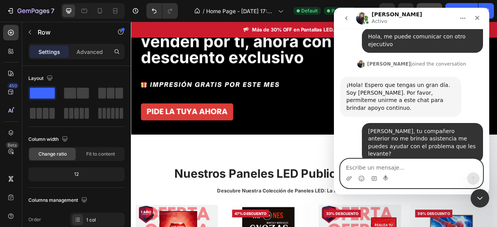
scroll to position [2615, 0]
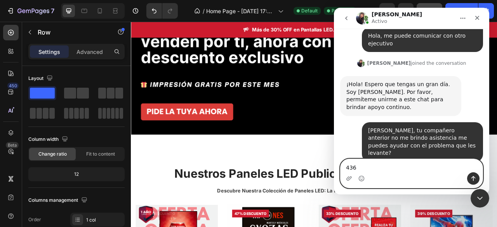
type textarea "4360"
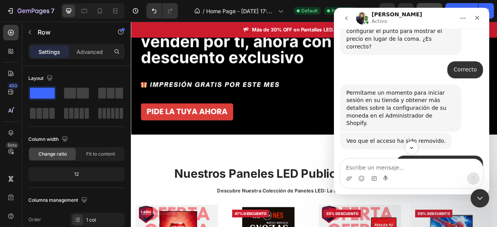
scroll to position [2779, 0]
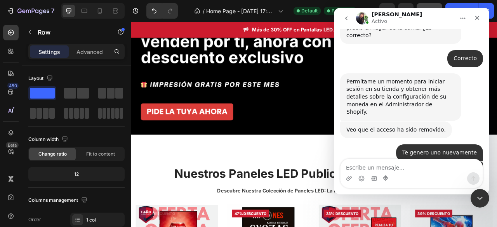
drag, startPoint x: 387, startPoint y: 121, endPoint x: 346, endPoint y: 108, distance: 43.0
copy div "{{ amount }} or {{ amount_with_period_and_space_separator }}"
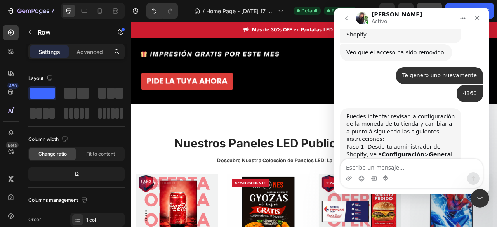
scroll to position [2857, 0]
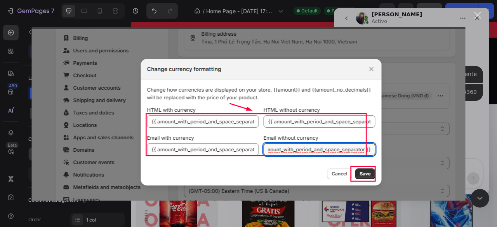
scroll to position [0, 0]
click at [421, 144] on img "Cerrar" at bounding box center [248, 114] width 433 height 174
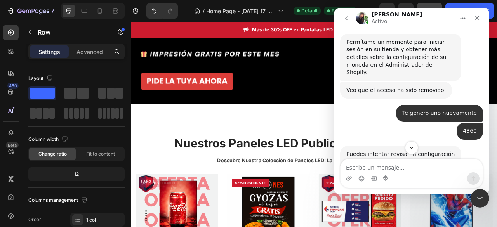
scroll to position [2857, 0]
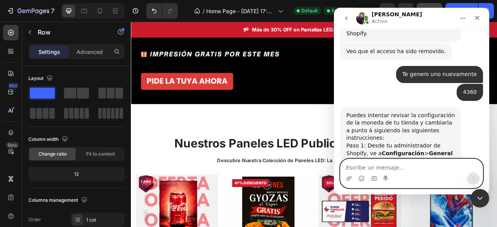
click at [392, 163] on textarea "Escribe un mensaje..." at bounding box center [411, 165] width 142 height 13
type textarea "M"
type textarea "Se muestra con problemas"
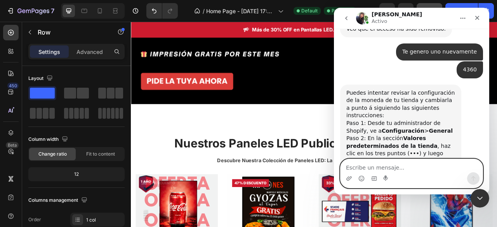
scroll to position [2881, 0]
paste textarea "84,028.00or{{ amount_with_period_and_space_separator }} 159,990or159 99"
type textarea "84,028.00or{{ amount_with_period_and_space_separator }} 159,990or159 99"
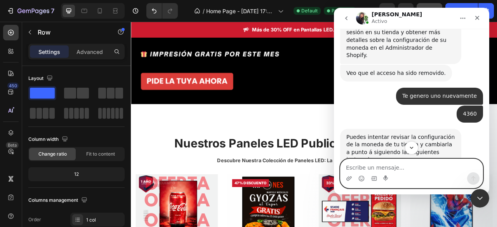
scroll to position [2797, 0]
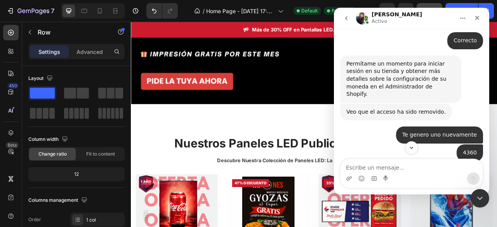
drag, startPoint x: 378, startPoint y: 103, endPoint x: 346, endPoint y: 90, distance: 35.0
copy div "{{ amount }} or {{ amount_with_period_and_space_separator }}"
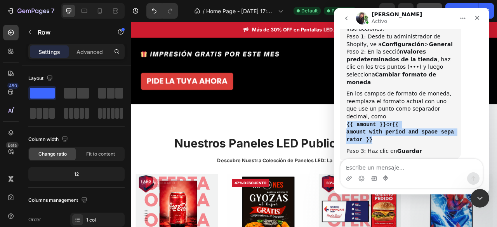
scroll to position [2971, 0]
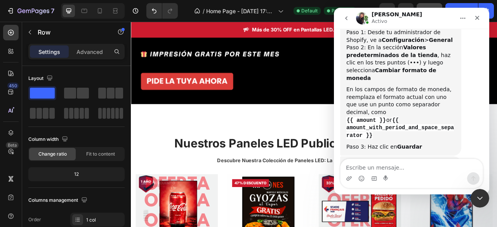
drag, startPoint x: 386, startPoint y: 133, endPoint x: 376, endPoint y: 120, distance: 16.1
copy div "{{ amount_with_period_and_space_separator }} ""
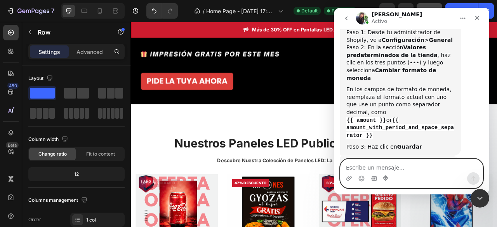
click at [382, 166] on textarea "Escribe un mensaje..." at bounding box center [411, 165] width 142 height 13
type textarea ";"
type textarea "N"
paste textarea "84 028.00"
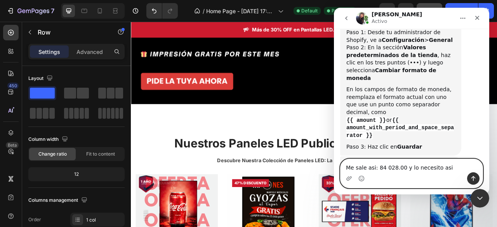
drag, startPoint x: 392, startPoint y: 168, endPoint x: 375, endPoint y: 167, distance: 16.7
click at [375, 167] on textarea "Me sale asi: 84 028.00 y lo necesito asi" at bounding box center [411, 165] width 142 height 13
click at [442, 168] on textarea "Me sale asi: 84 028.00 y lo necesito asi" at bounding box center [411, 165] width 142 height 13
paste textarea "84 028."
click at [446, 167] on textarea "Me sale asi: 84 028.00 y lo necesito asi 84 028." at bounding box center [411, 165] width 142 height 13
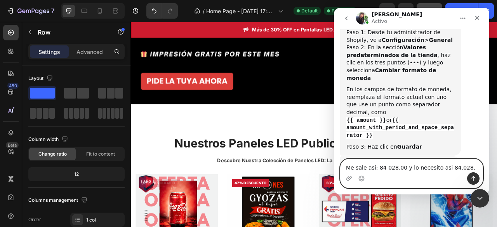
click at [463, 167] on textarea "Me sale asi: 84 028.00 y lo necesito asi 84.028." at bounding box center [411, 165] width 142 height 13
type textarea "Me sale asi: 84 028.00 y lo necesito asi 84.028"
click at [474, 177] on icon "Enviar un mensaje…" at bounding box center [473, 178] width 6 height 6
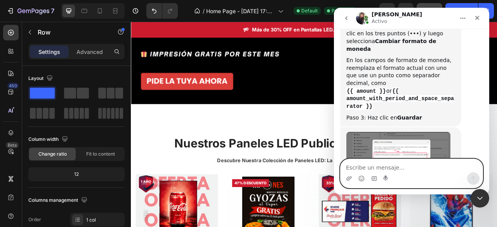
scroll to position [3002, 0]
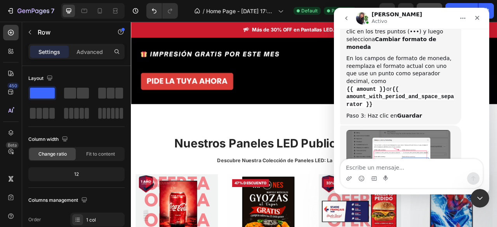
drag, startPoint x: 383, startPoint y: 102, endPoint x: 379, endPoint y: 88, distance: 14.2
copy b "{{ amount_with_period_and_space_separator }} ""
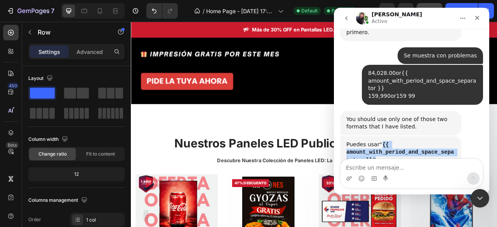
scroll to position [3186, 0]
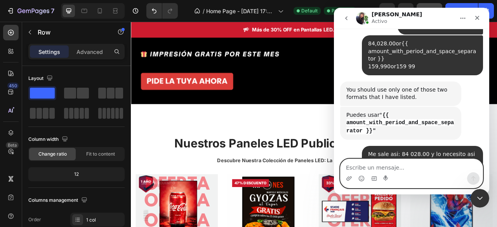
click at [361, 166] on textarea "Escribe un mensaje..." at bounding box center [411, 165] width 142 height 13
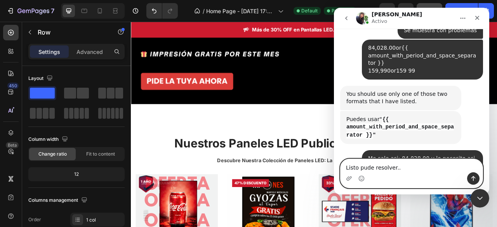
paste textarea "{{ amount_no_decimals_with_comma_separator }}"
type textarea "Listo pude resolver.. {{ amount_no_decimals_with_comma_separator }}"
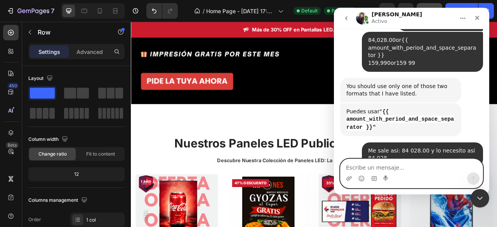
scroll to position [3220, 0]
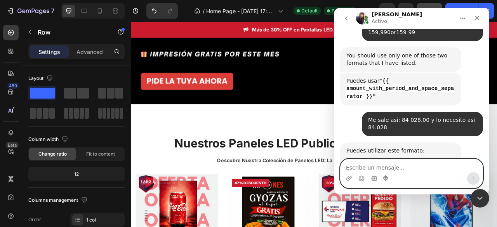
type textarea "D"
type textarea "Con este formato quedo perfecto"
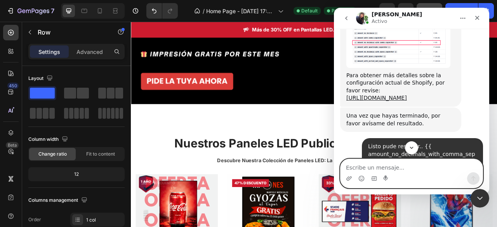
scroll to position [3401, 0]
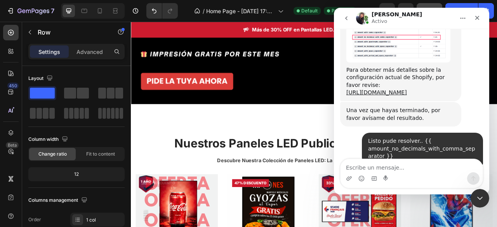
click at [387, 168] on textarea "Escribe un mensaje..." at bounding box center [411, 165] width 142 height 13
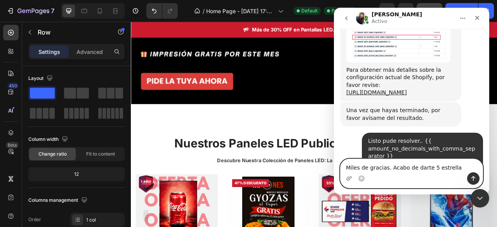
type textarea "Miles de gracias. Acabo de darte 5 estrellas"
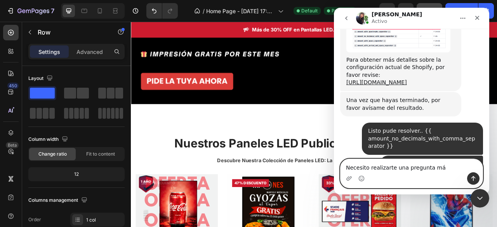
type textarea "Necesito realizarte una pregunta más"
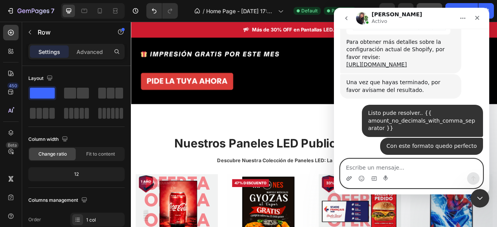
click at [347, 180] on icon "Adjuntar un archivo" at bounding box center [348, 178] width 5 height 4
click at [350, 177] on icon "Adjuntar un archivo" at bounding box center [348, 178] width 5 height 4
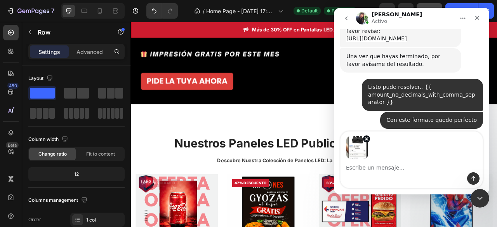
scroll to position [3457, 0]
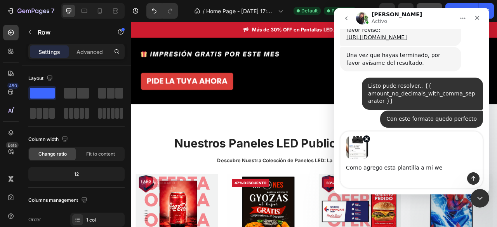
type textarea "Como agrego esta plantilla a mi web"
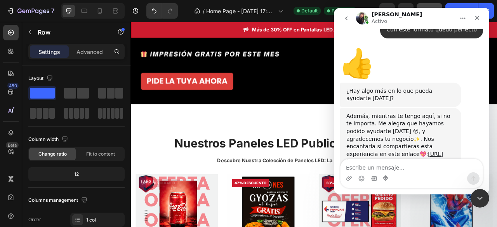
scroll to position [3555, 0]
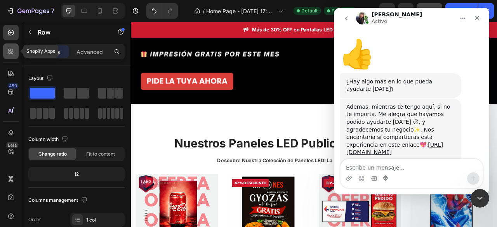
click at [14, 57] on div at bounding box center [11, 51] width 16 height 16
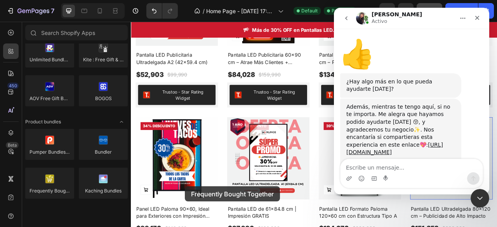
scroll to position [442, 0]
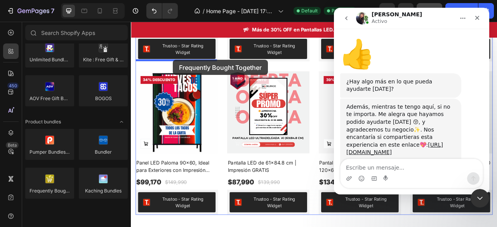
drag, startPoint x: 177, startPoint y: 211, endPoint x: 184, endPoint y: 70, distance: 140.6
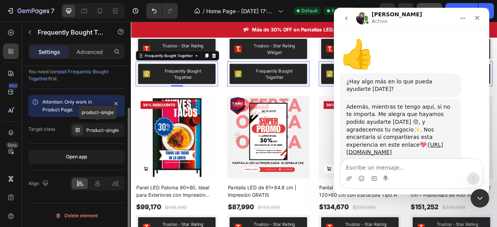
scroll to position [0, 0]
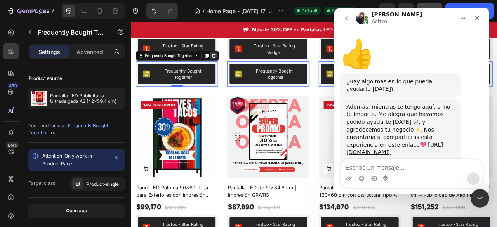
click at [234, 62] on icon at bounding box center [236, 65] width 6 height 6
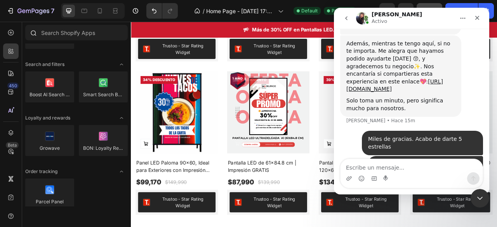
scroll to position [3619, 0]
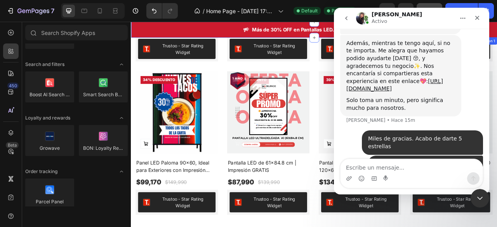
click at [218, 25] on div "Image Más de 30% OFF en Pantallas LED. ¡Por tiempo limitado! Text block Row Sec…" at bounding box center [364, 32] width 466 height 20
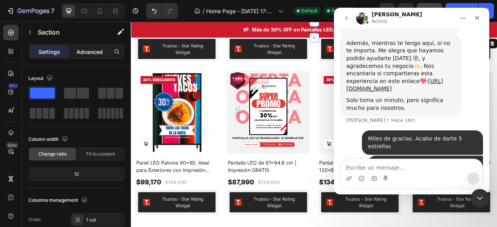
click at [90, 52] on p "Advanced" at bounding box center [89, 52] width 26 height 8
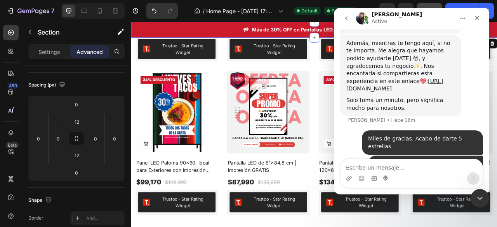
scroll to position [0, 0]
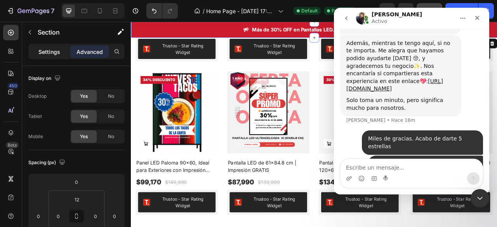
click at [60, 47] on div "Settings" at bounding box center [49, 51] width 39 height 12
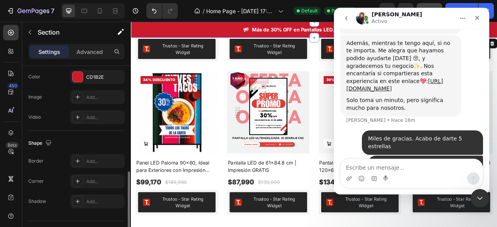
scroll to position [233, 0]
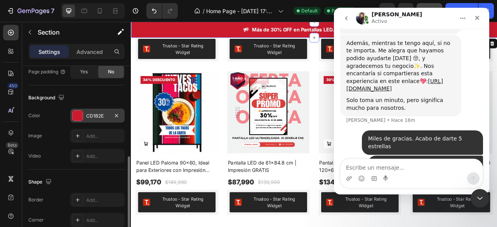
click at [106, 113] on div "CD1B2E" at bounding box center [97, 116] width 23 height 7
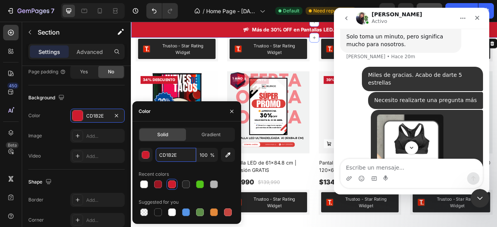
scroll to position [3688, 0]
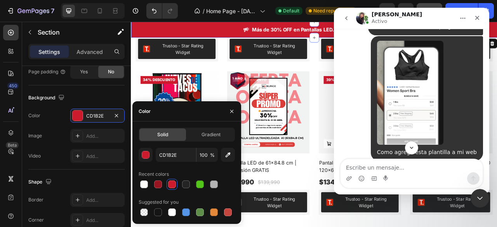
scroll to position [3765, 0]
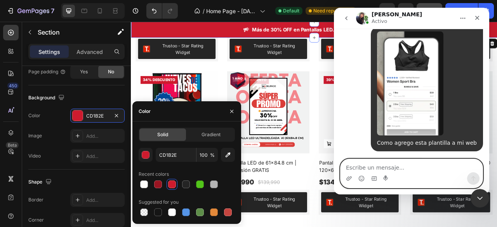
click at [394, 169] on textarea "Escribe un mensaje..." at bounding box center [411, 165] width 142 height 13
type textarea "Gracias"
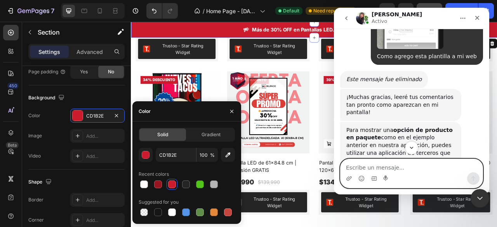
scroll to position [3860, 0]
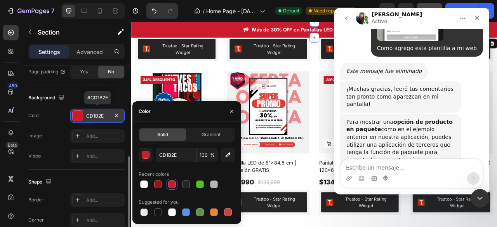
click at [107, 113] on div "CD1B2E" at bounding box center [97, 116] width 23 height 7
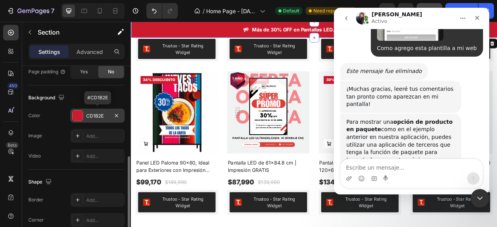
drag, startPoint x: 84, startPoint y: 112, endPoint x: 103, endPoint y: 112, distance: 19.0
click at [103, 112] on div "CD1B2E" at bounding box center [97, 116] width 54 height 14
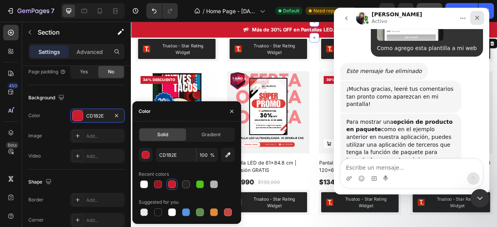
click at [477, 18] on icon "Cerrar" at bounding box center [477, 18] width 6 height 6
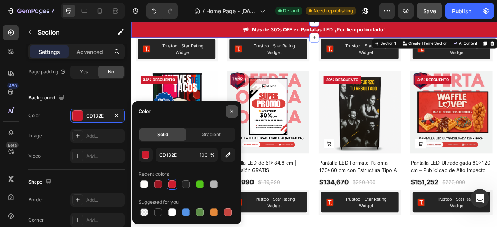
click at [233, 111] on icon "button" at bounding box center [232, 111] width 6 height 6
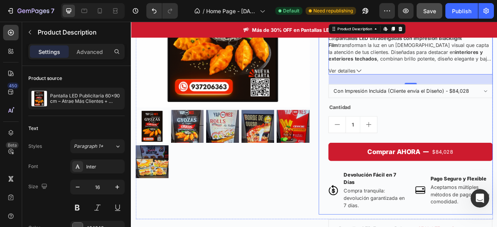
scroll to position [1101, 0]
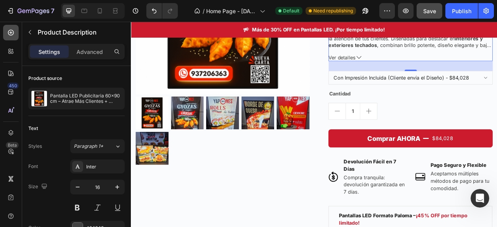
click at [13, 34] on icon at bounding box center [11, 33] width 6 height 6
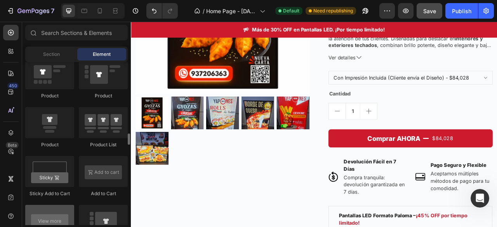
scroll to position [1086, 0]
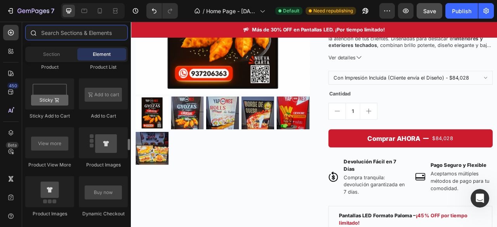
click at [72, 32] on input "text" at bounding box center [76, 33] width 102 height 16
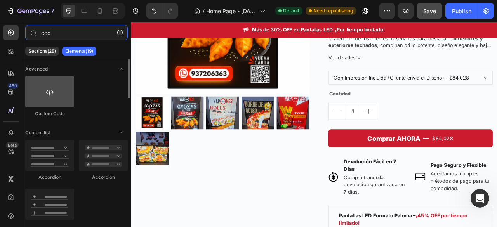
type input "cod"
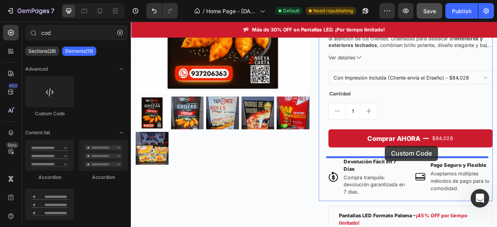
drag, startPoint x: 170, startPoint y: 112, endPoint x: 454, endPoint y: 180, distance: 291.9
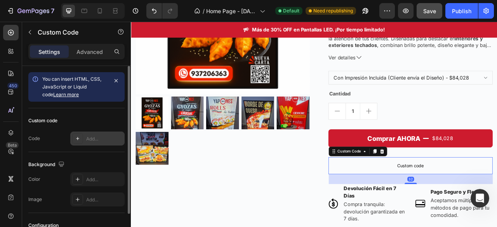
click at [98, 136] on div "Add..." at bounding box center [104, 138] width 36 height 7
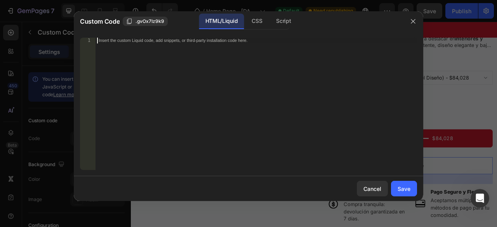
click at [156, 48] on div "Insert the custom Liquid code, add snippets, or third-party installation code h…" at bounding box center [255, 110] width 321 height 144
paste textarea "<div class="essential-upsell-cross-sell-block"></div>"
type textarea "<div class="essential-upsell-cross-sell-block"></div>"
click at [405, 190] on div "Save" at bounding box center [403, 189] width 13 height 8
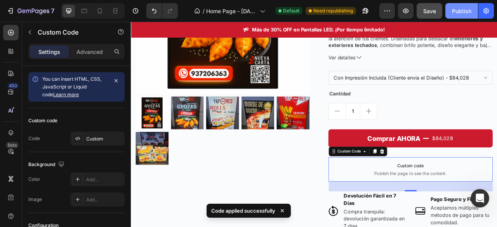
click at [466, 14] on div "Publish" at bounding box center [461, 11] width 19 height 8
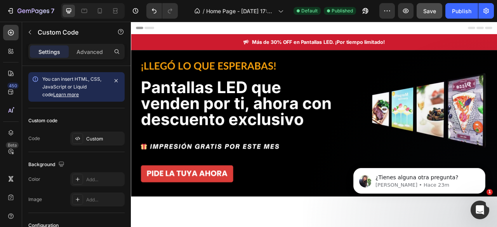
scroll to position [0, 0]
